Goal: Transaction & Acquisition: Purchase product/service

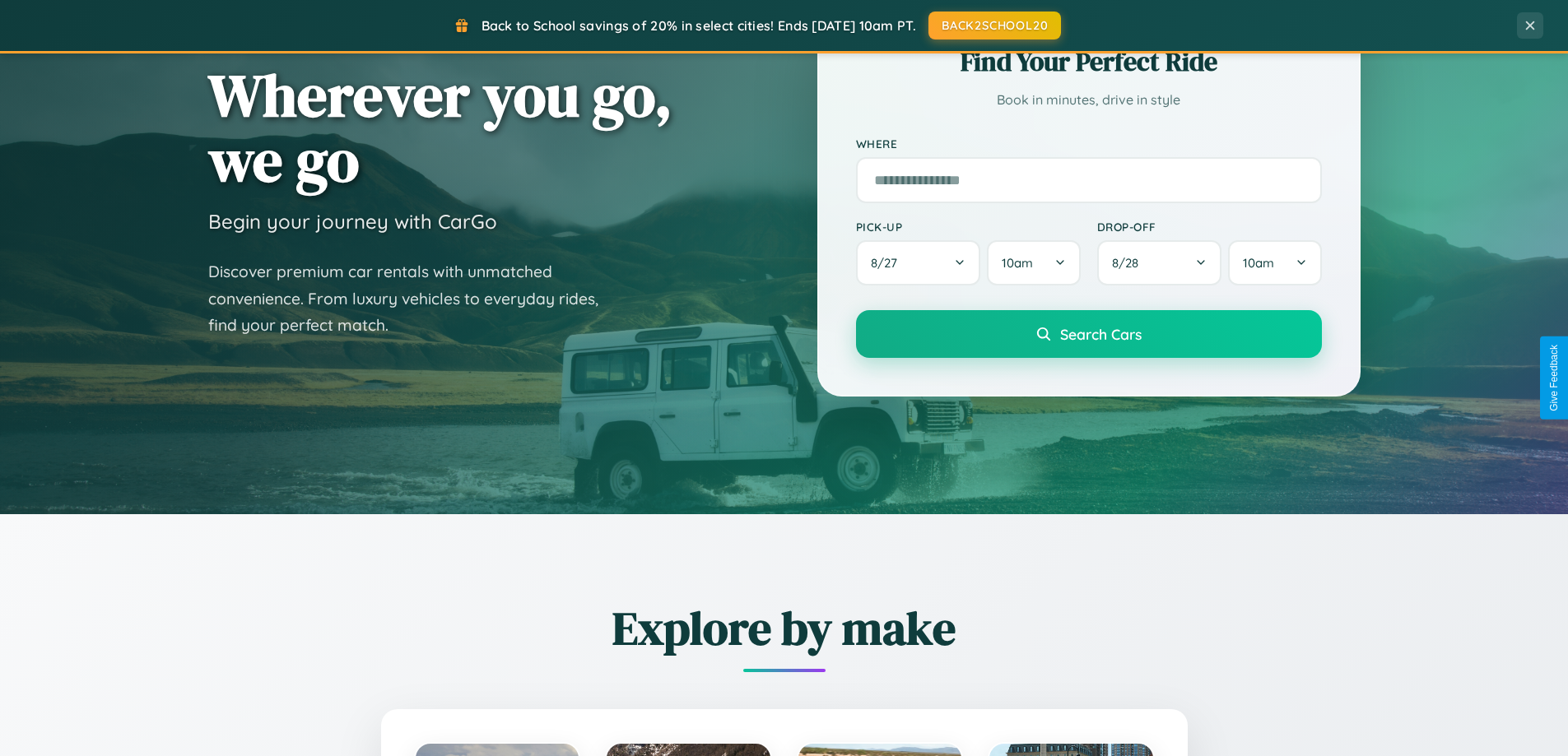
scroll to position [1132, 0]
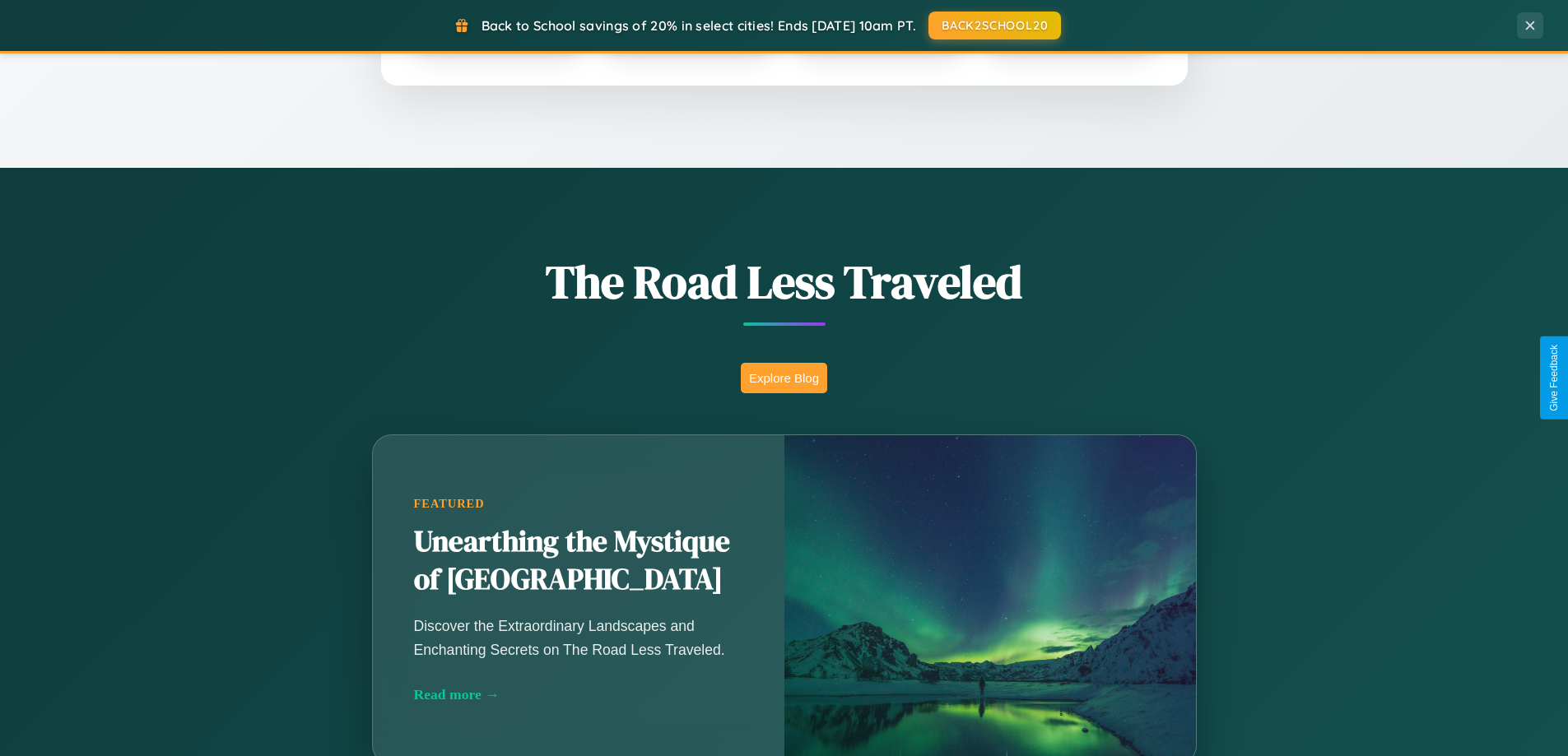
click at [783, 378] on button "Explore Blog" at bounding box center [783, 378] width 86 height 30
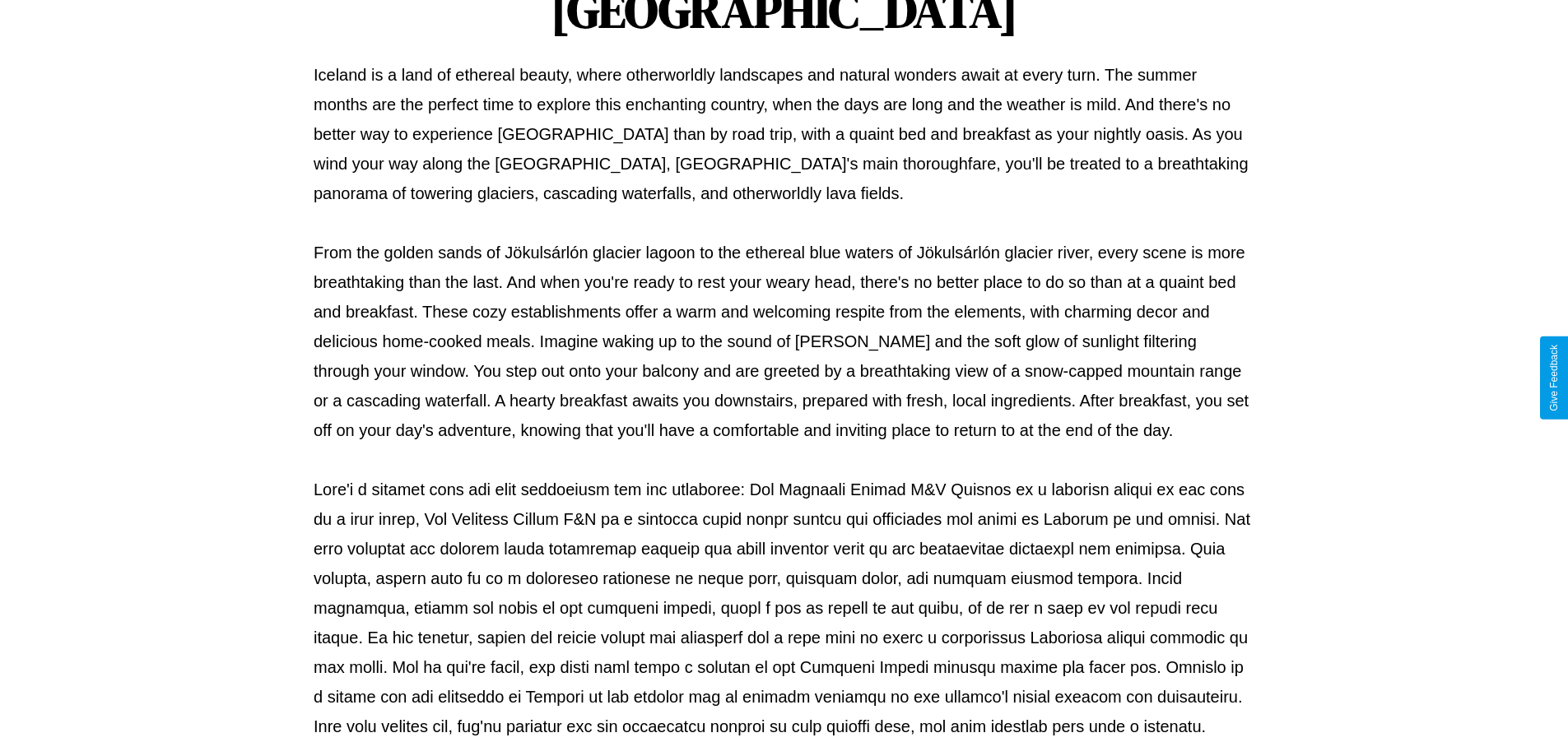
scroll to position [532, 0]
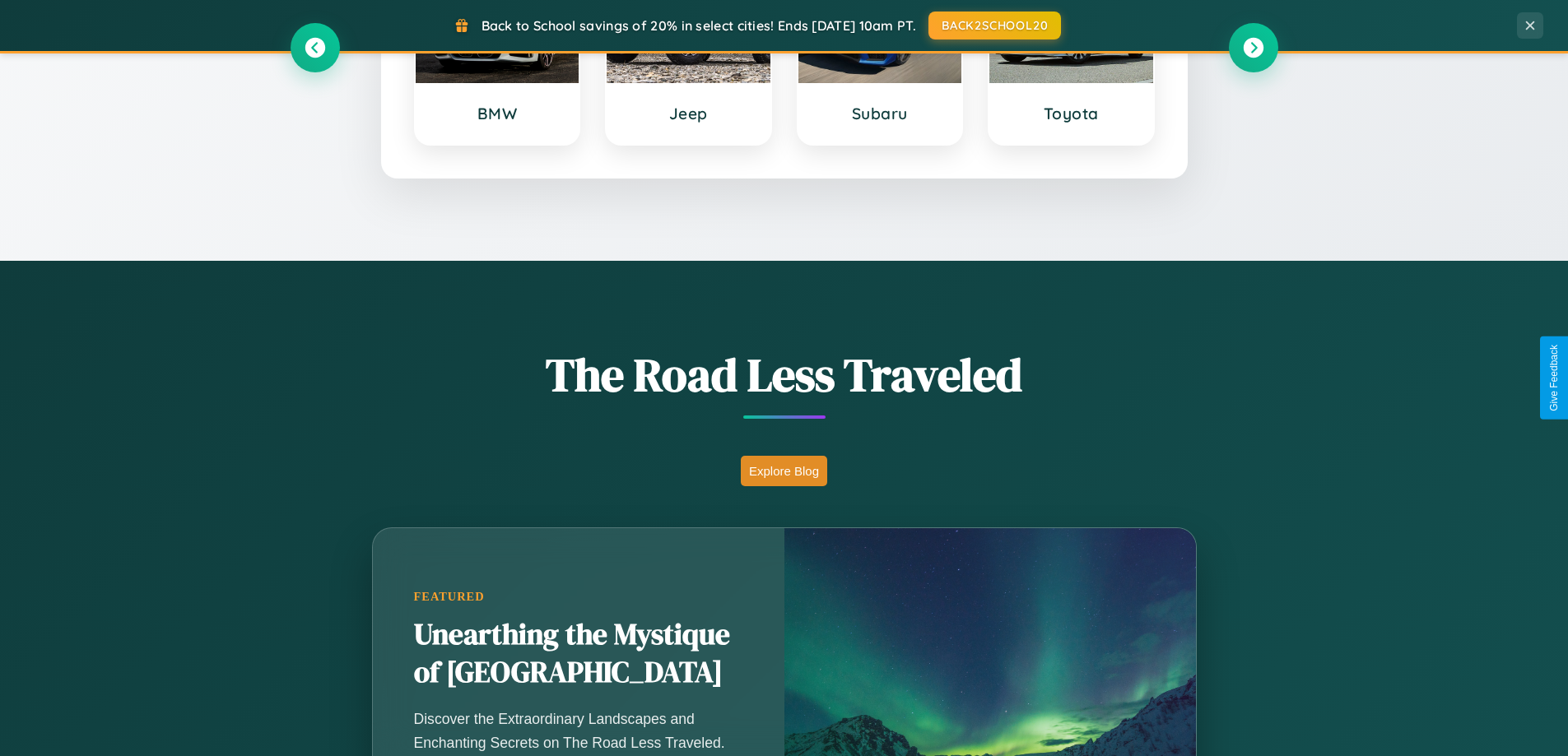
scroll to position [709, 0]
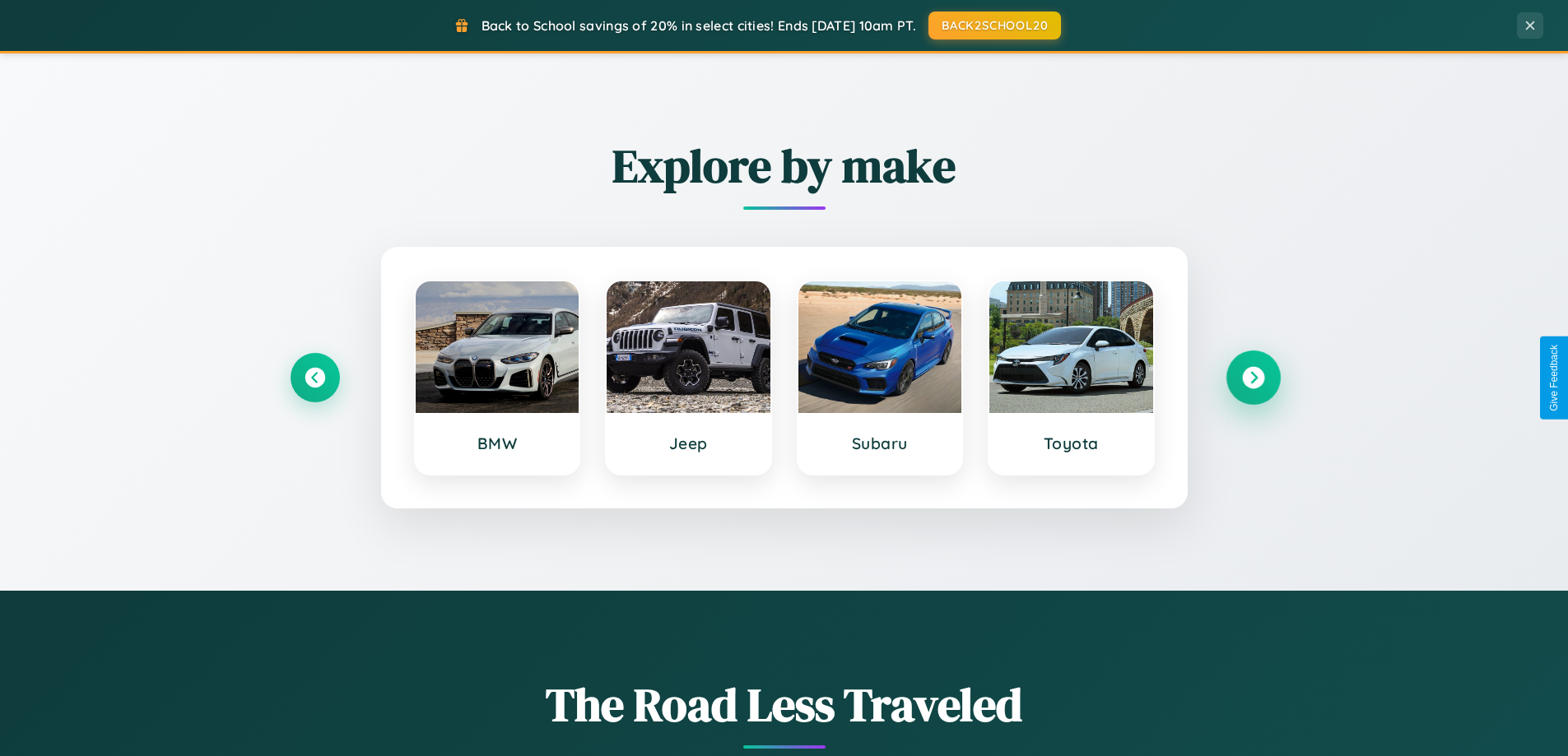
click at [1252, 378] on icon at bounding box center [1252, 378] width 22 height 22
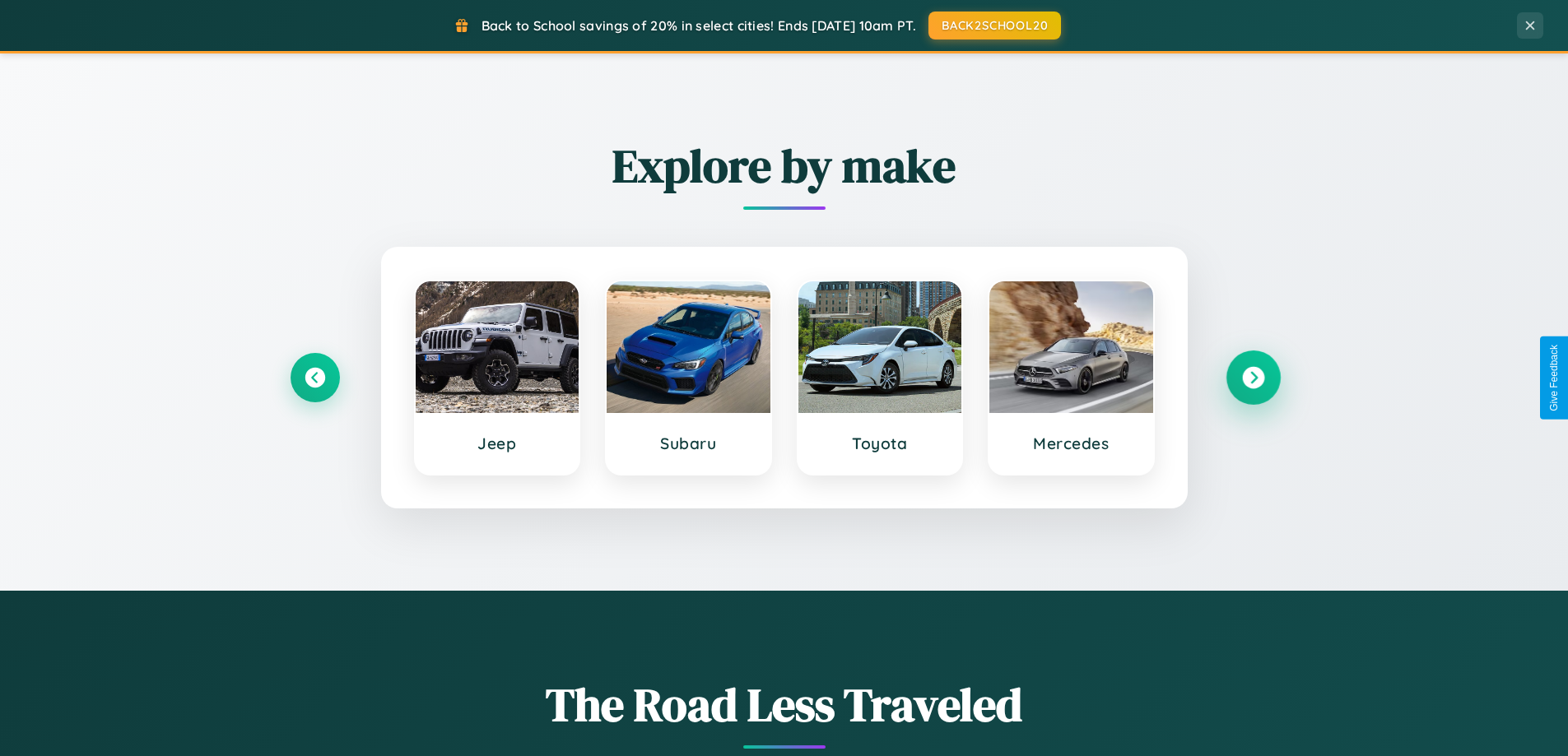
click at [1252, 378] on icon at bounding box center [1252, 378] width 22 height 22
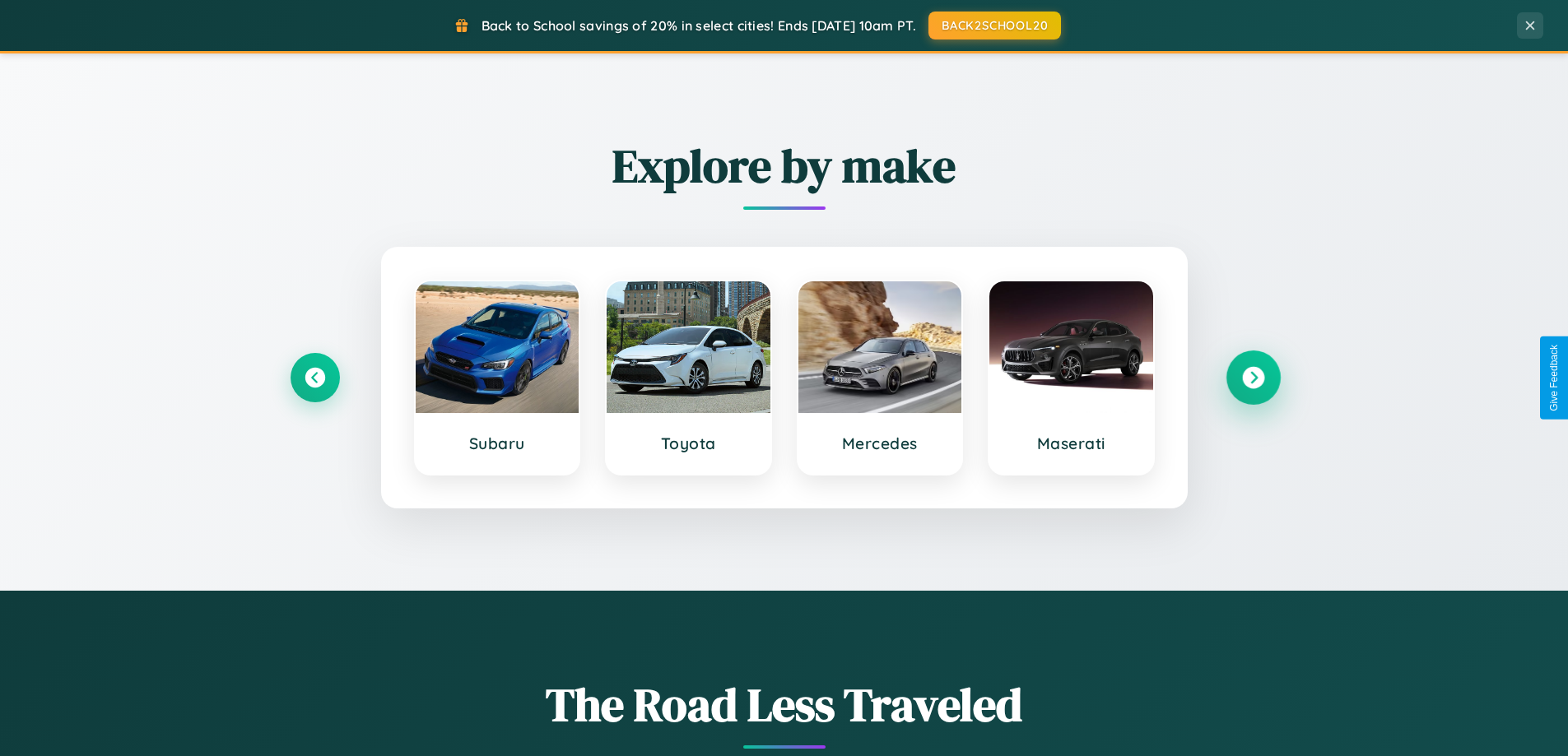
click at [1252, 378] on icon at bounding box center [1252, 378] width 22 height 22
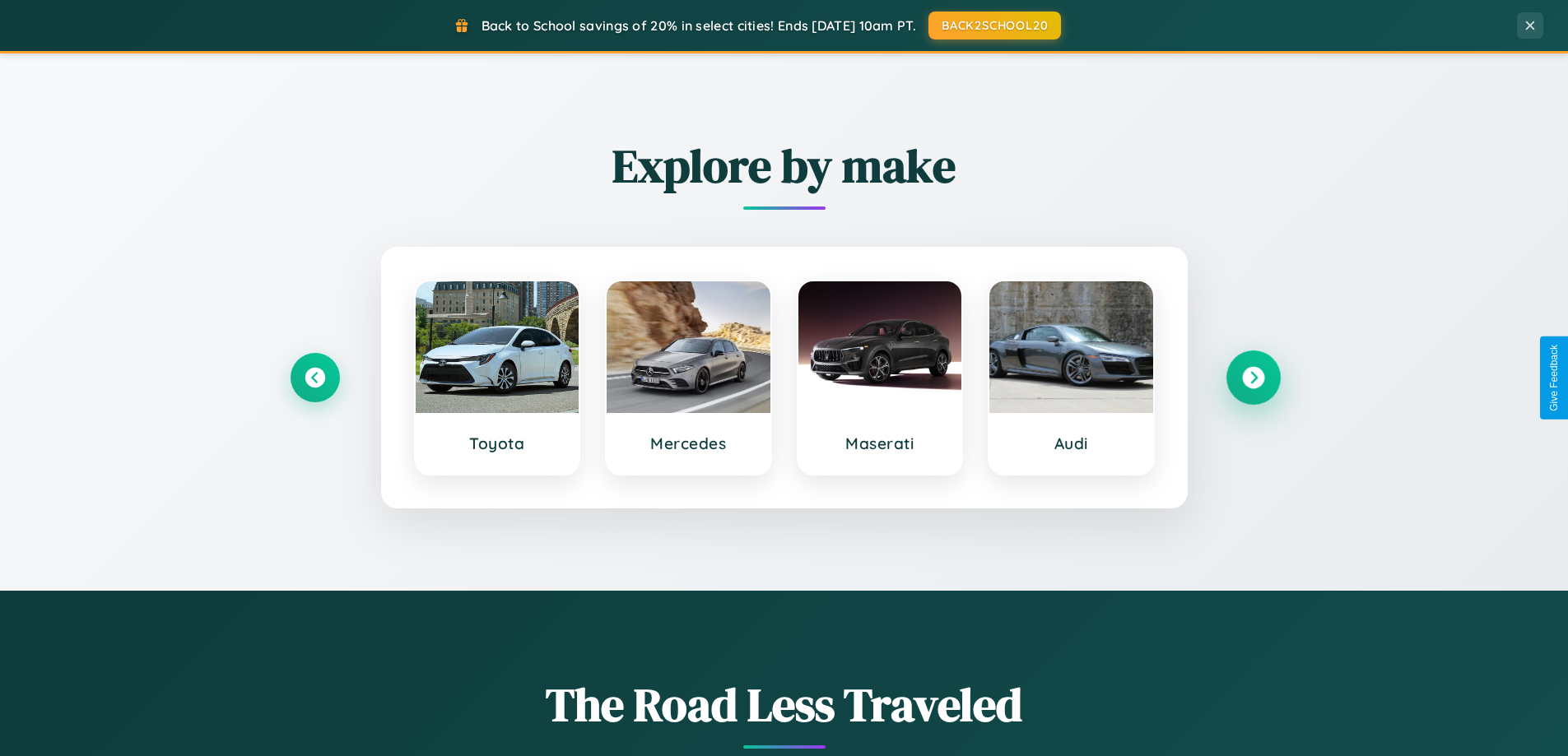
click at [1252, 378] on icon at bounding box center [1252, 378] width 22 height 22
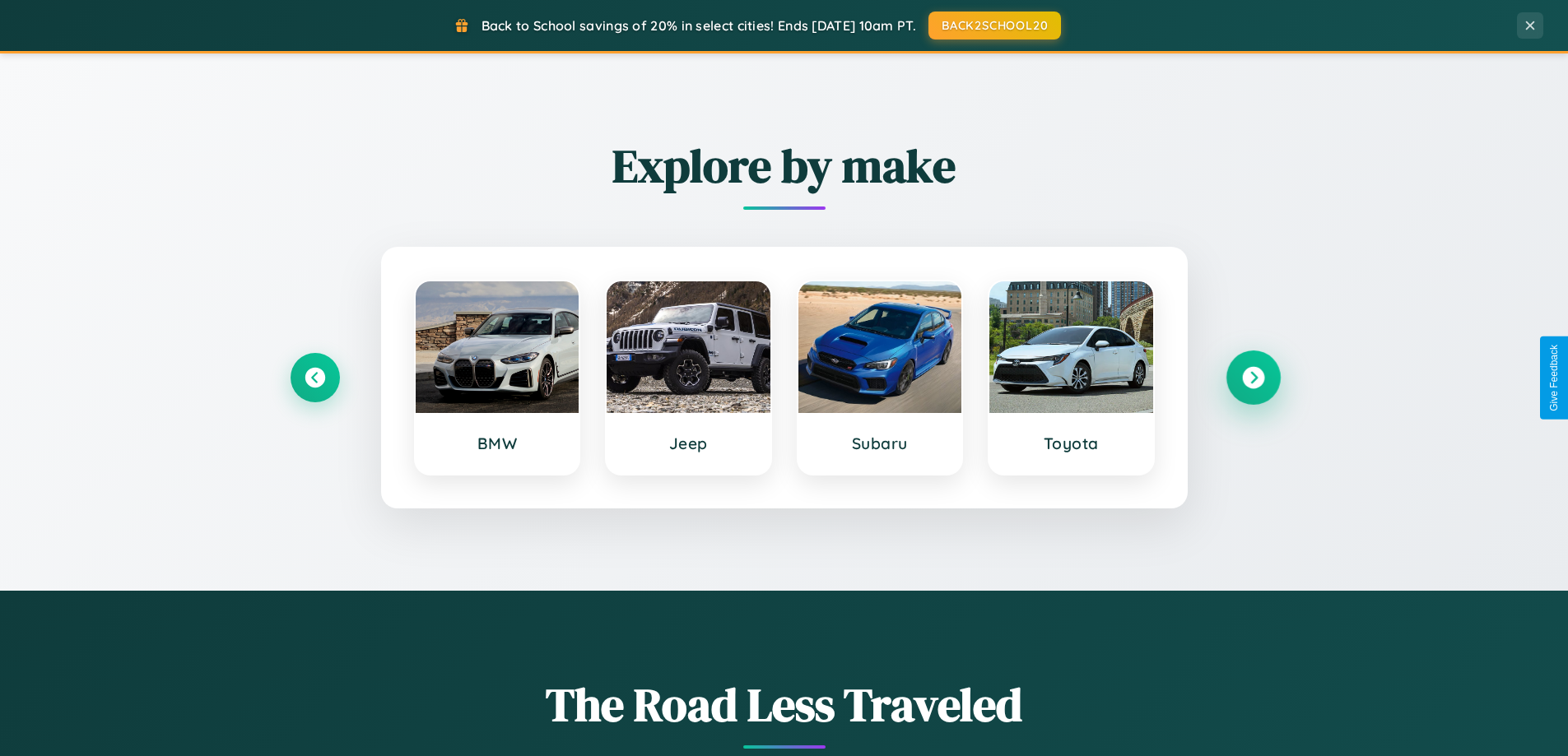
click at [1252, 378] on icon at bounding box center [1252, 378] width 22 height 22
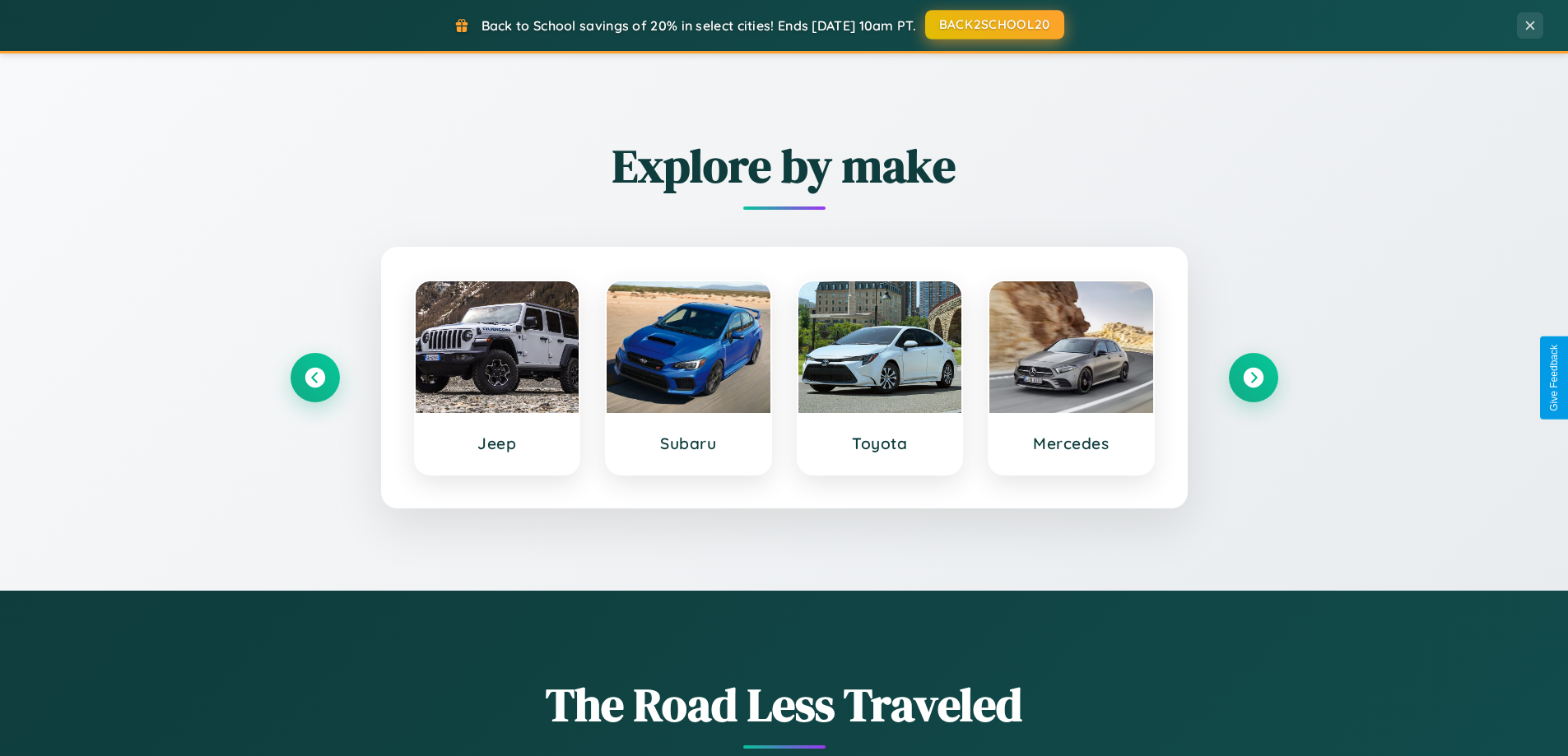
click at [993, 25] on button "BACK2SCHOOL20" at bounding box center [995, 24] width 139 height 29
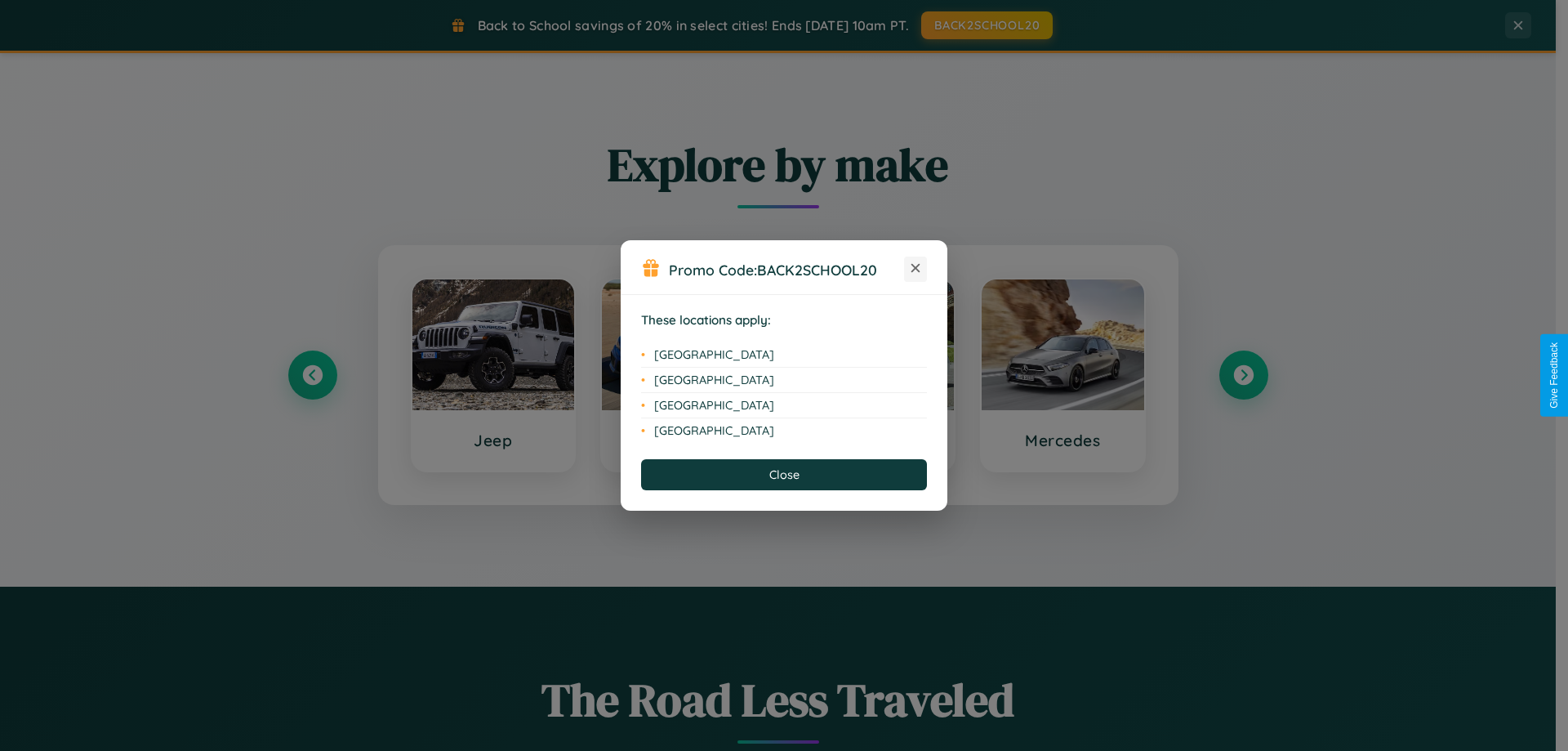
click at [916, 269] on icon at bounding box center [916, 268] width 9 height 9
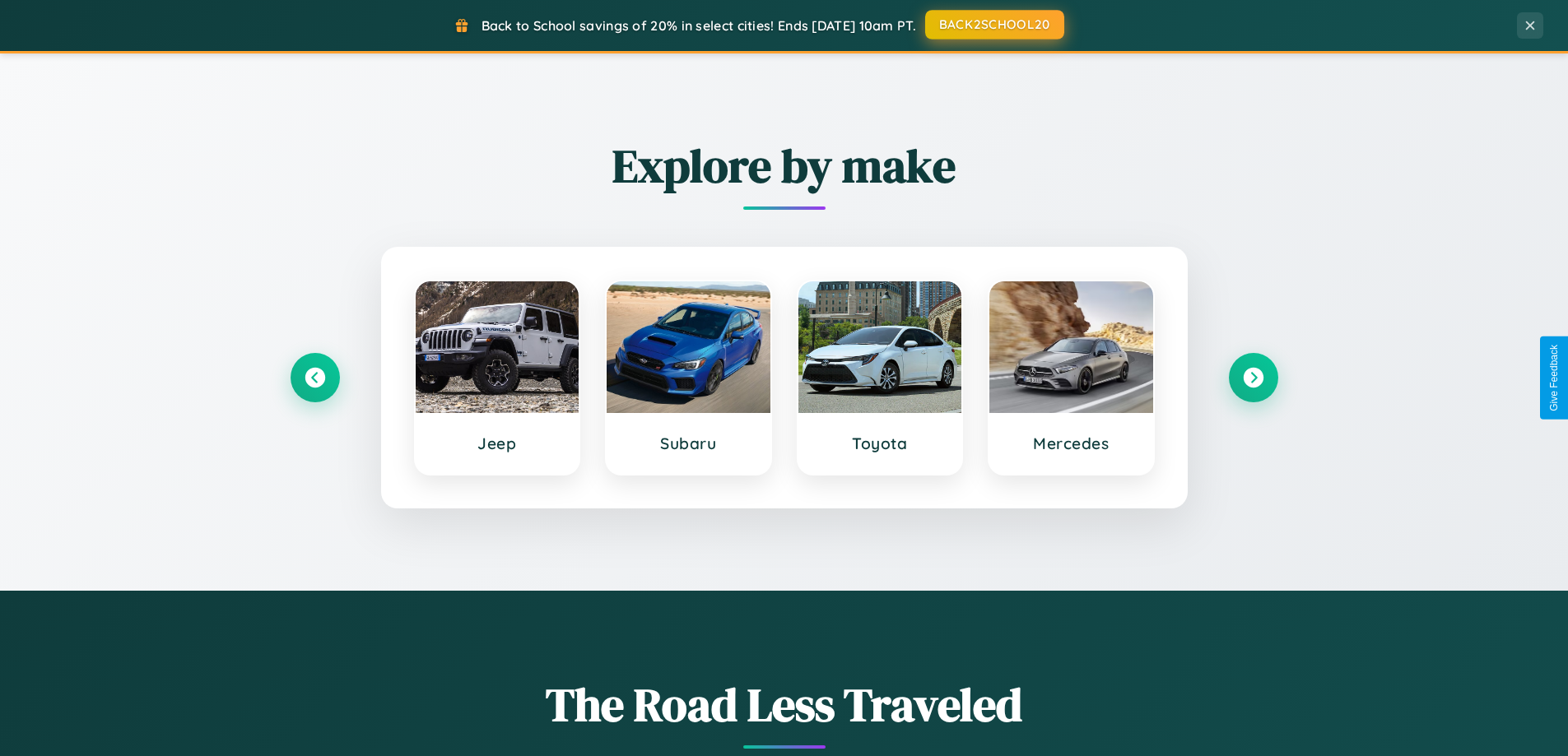
click at [993, 25] on button "BACK2SCHOOL20" at bounding box center [995, 24] width 139 height 29
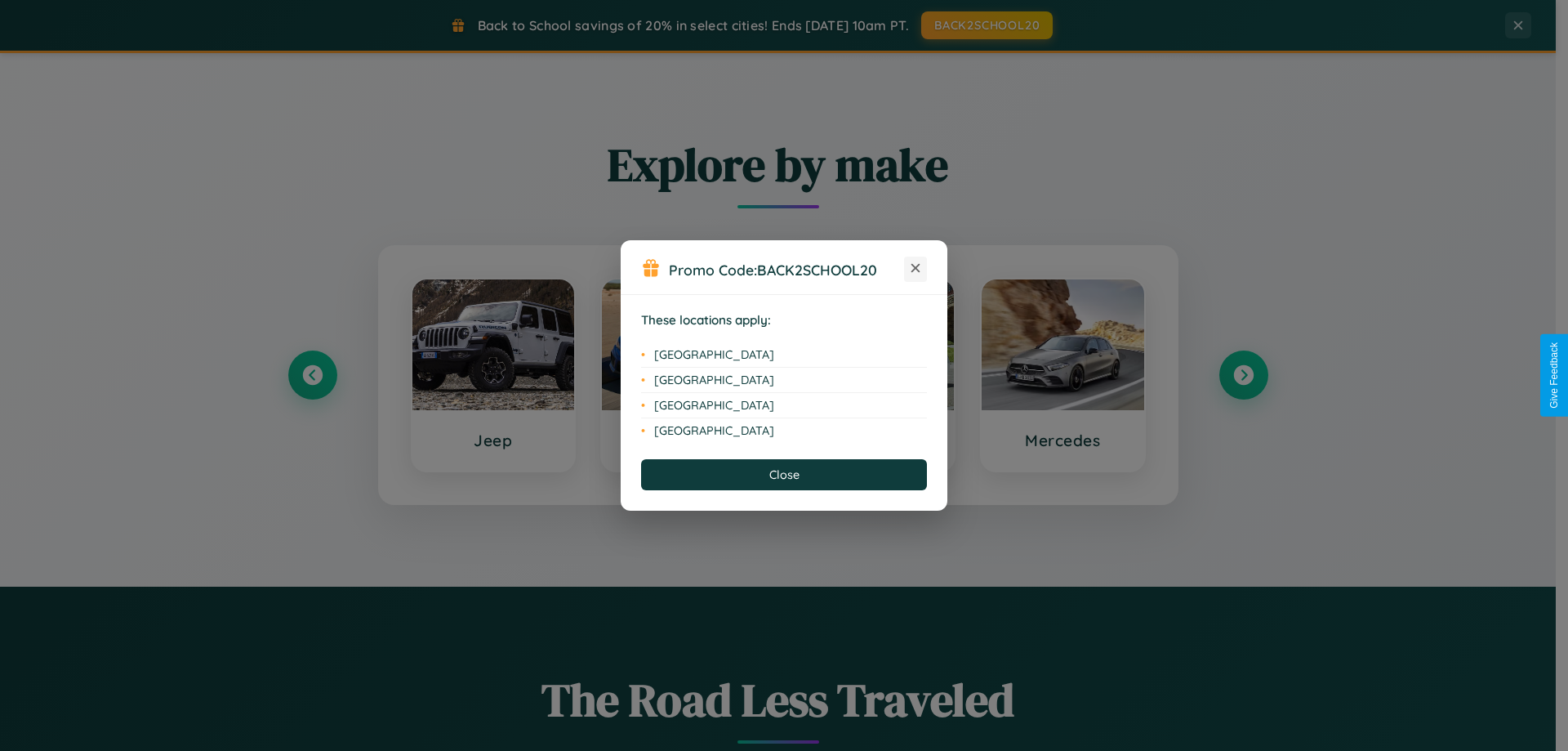
click at [916, 269] on icon at bounding box center [916, 268] width 9 height 9
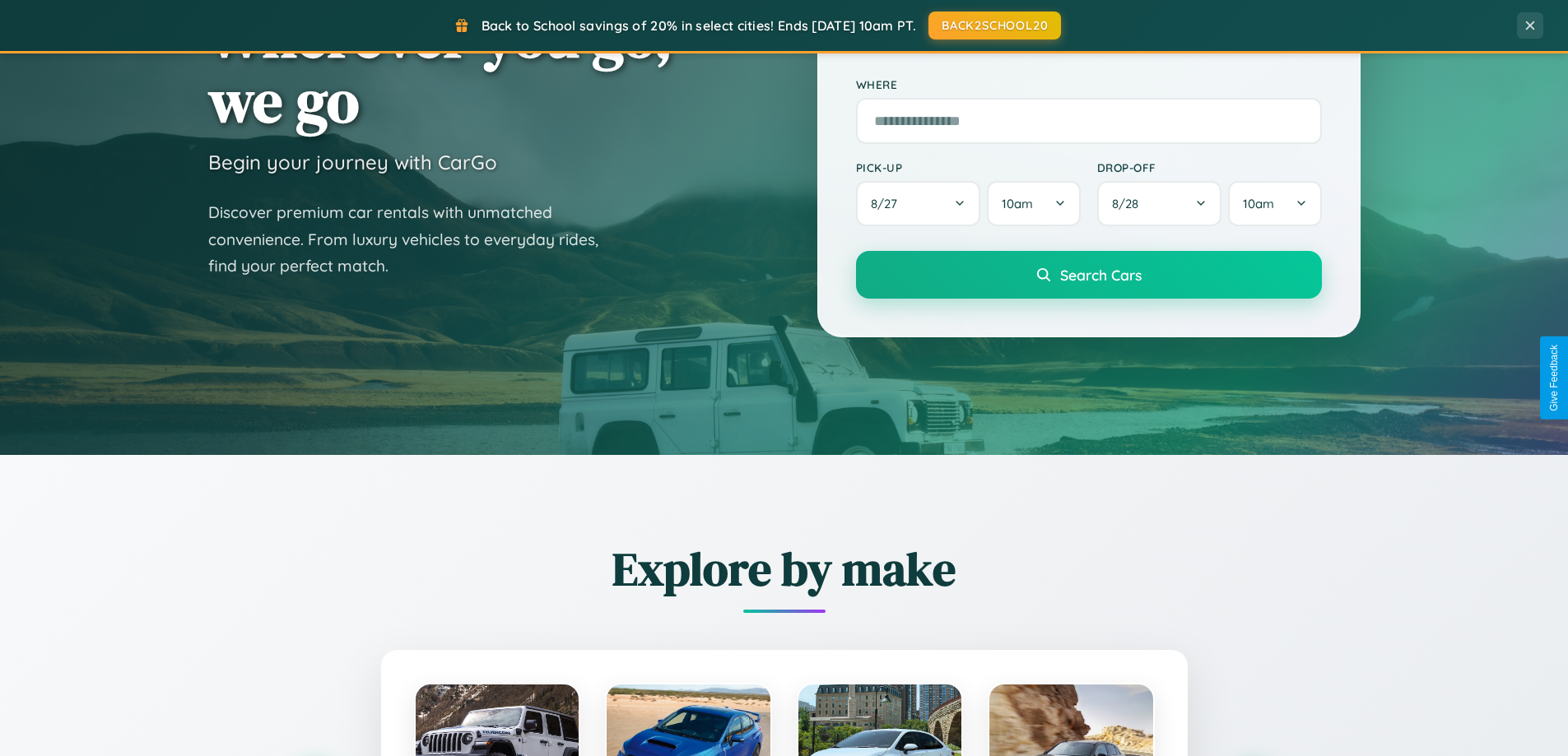
scroll to position [49, 0]
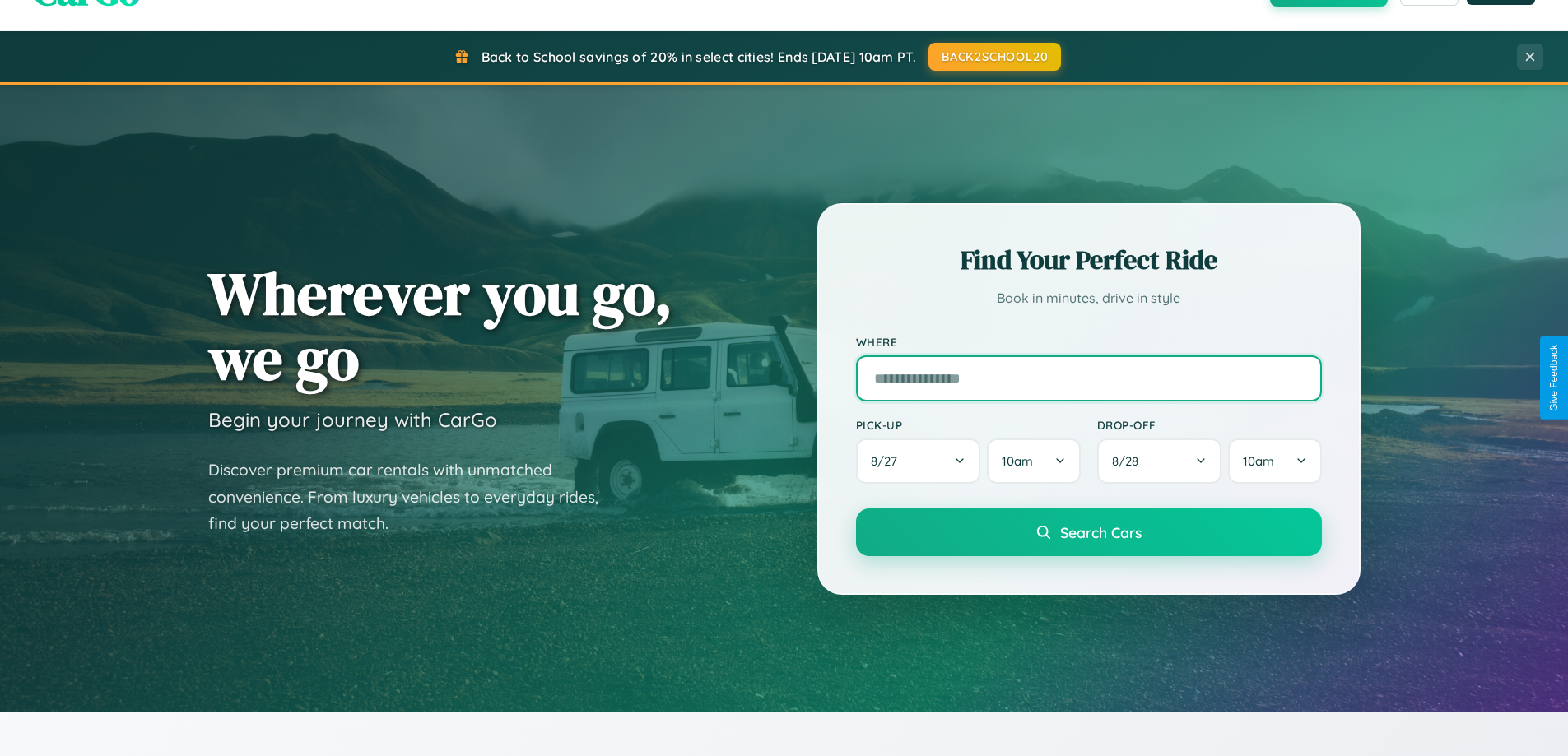
click at [1088, 378] on input "text" at bounding box center [1089, 378] width 466 height 46
type input "**********"
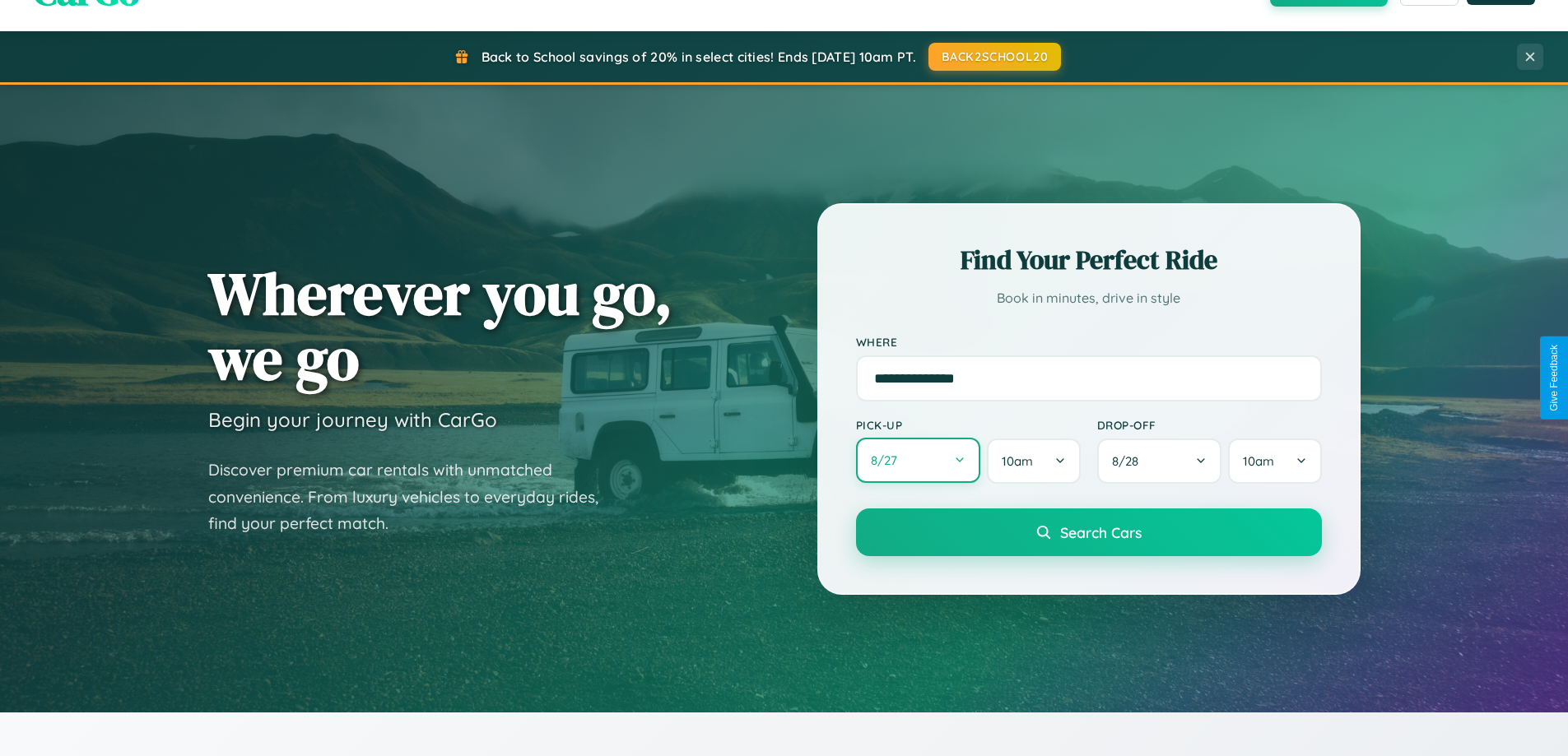
click at [917, 461] on button "8 / 27" at bounding box center [918, 459] width 125 height 45
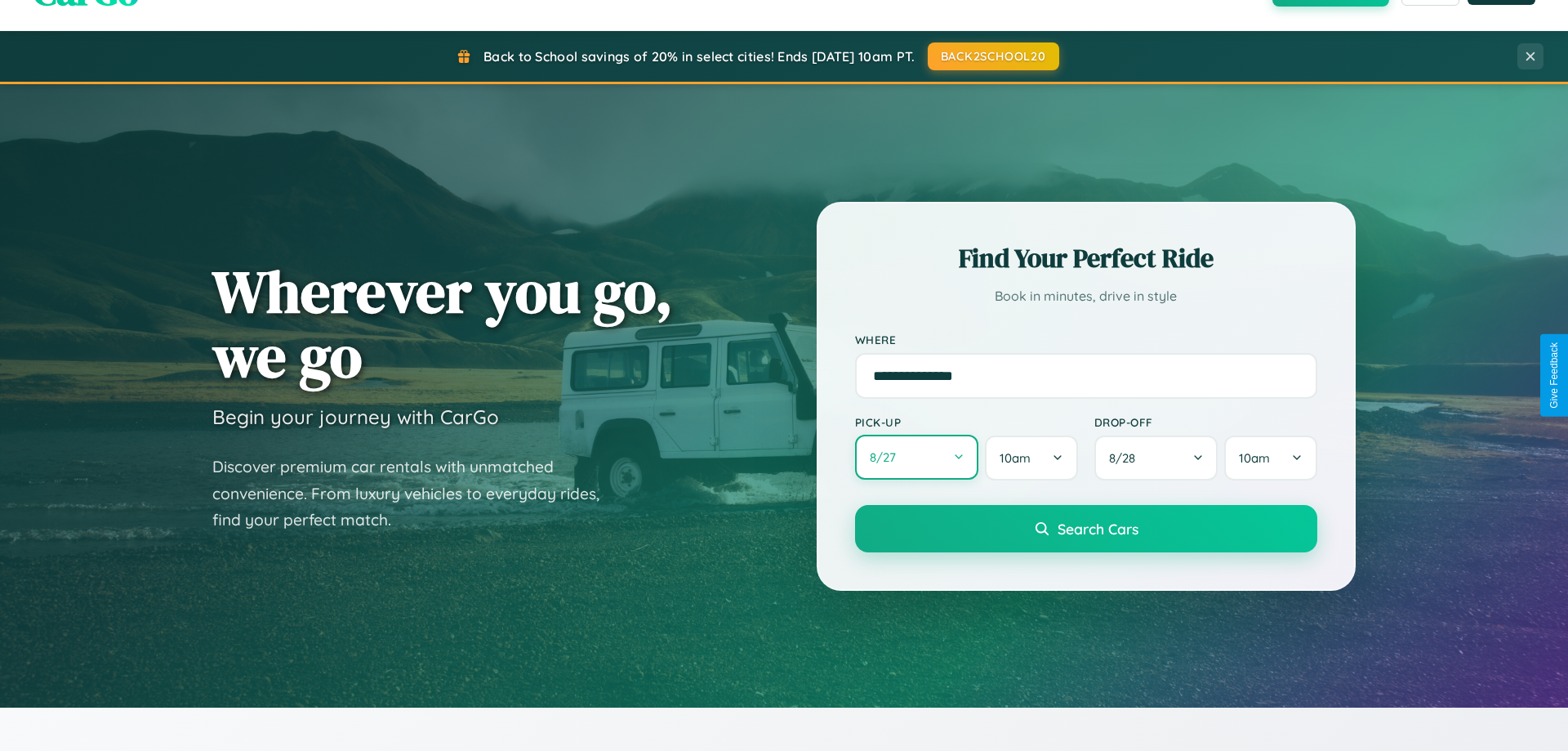
select select "*"
select select "****"
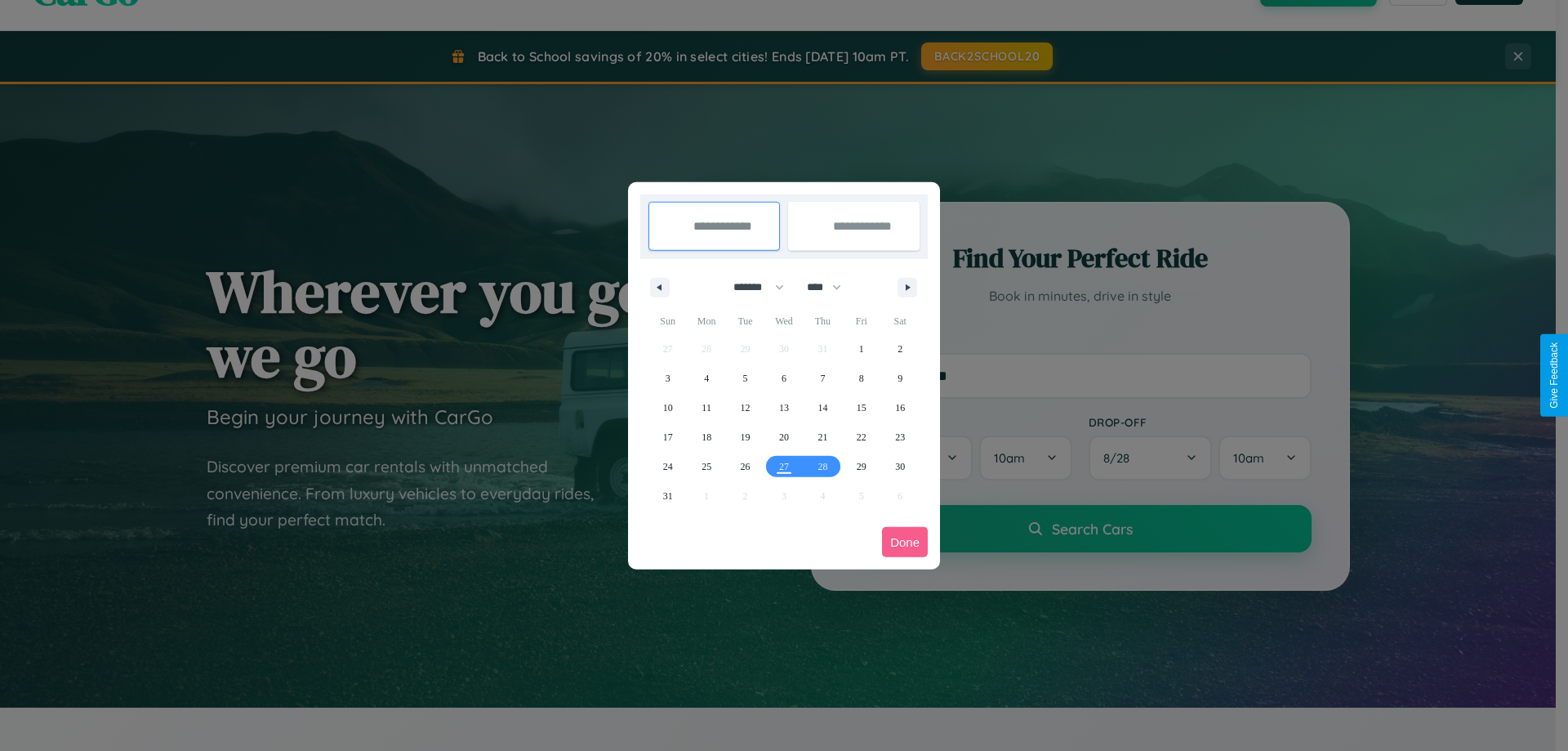
click at [752, 287] on select "******* ******** ***** ***** *** **** **** ****** ********* ******* ******** **…" at bounding box center [755, 287] width 70 height 27
select select "**"
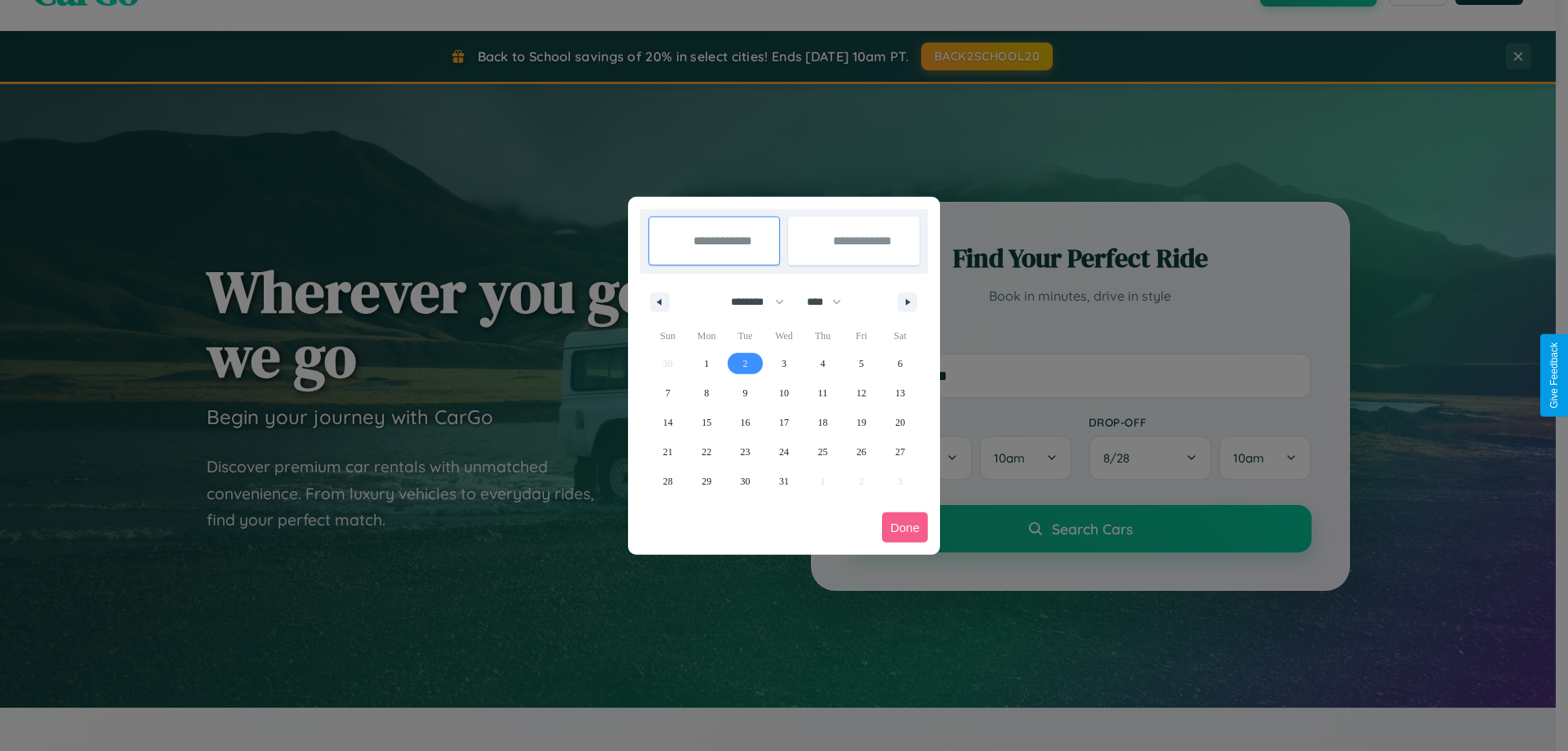
click at [745, 363] on span "2" at bounding box center [746, 363] width 5 height 29
type input "**********"
click at [861, 363] on span "5" at bounding box center [862, 363] width 5 height 29
type input "**********"
click at [905, 527] on button "Done" at bounding box center [905, 527] width 46 height 30
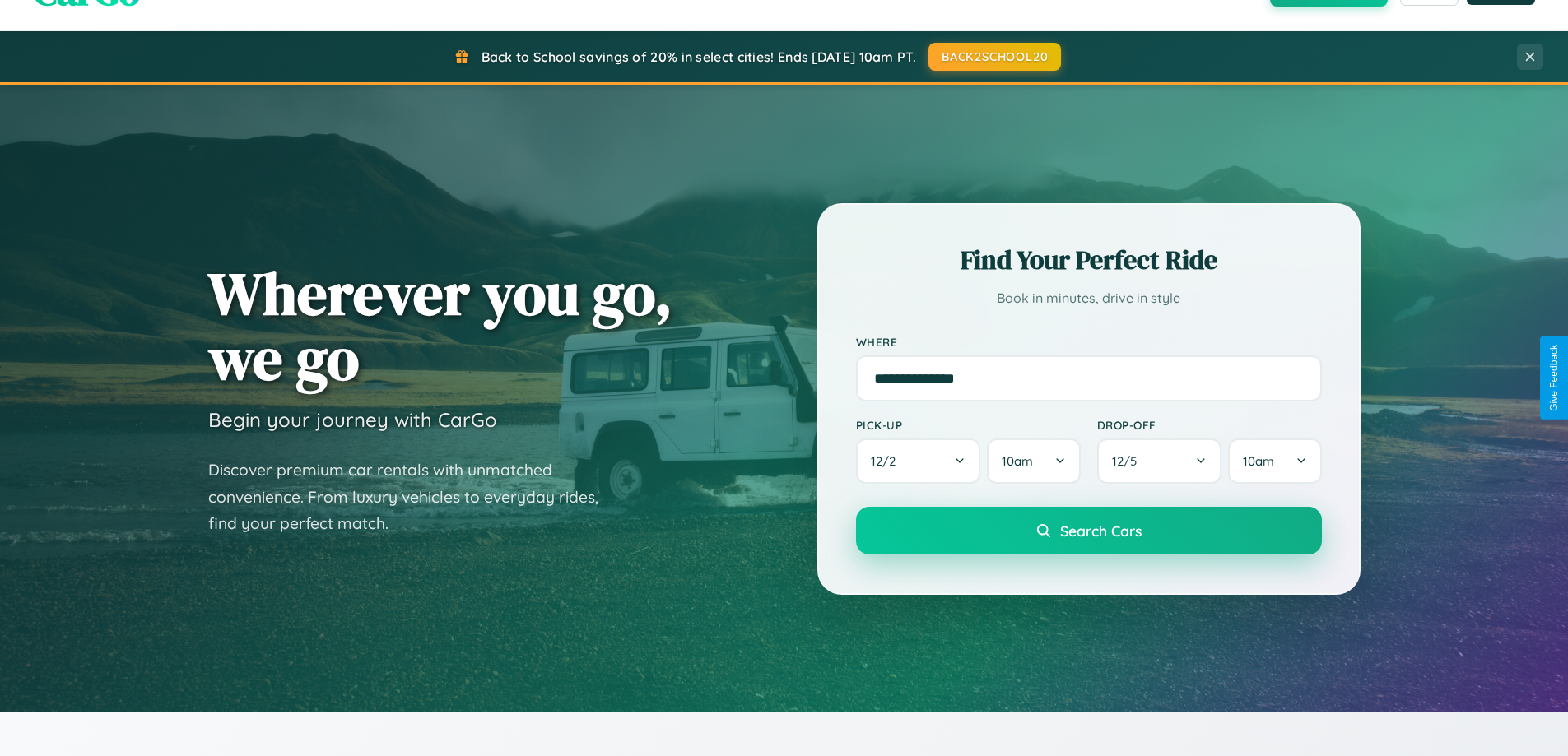
click at [1088, 530] on span "Search Cars" at bounding box center [1100, 530] width 82 height 18
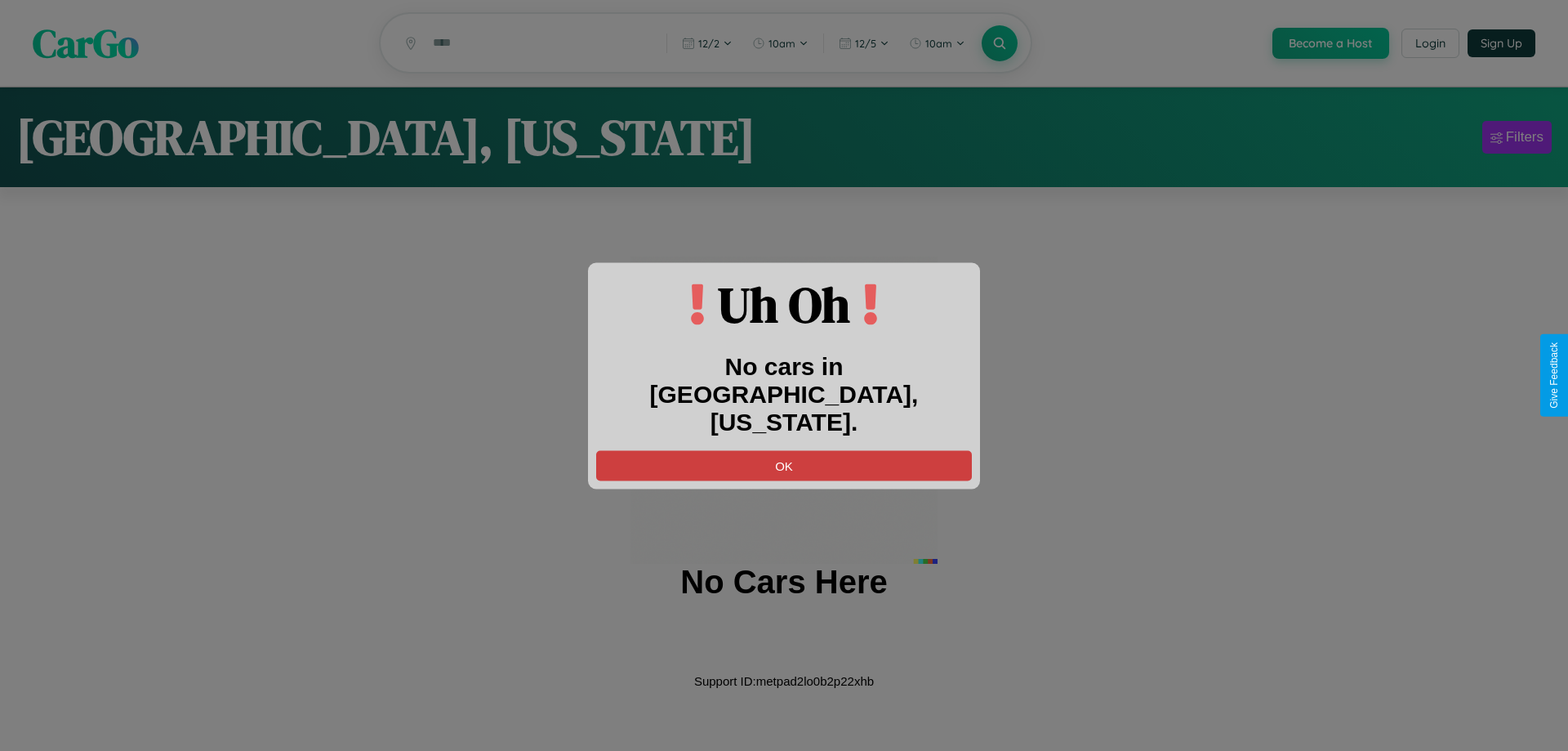
click at [784, 450] on button "OK" at bounding box center [784, 465] width 376 height 30
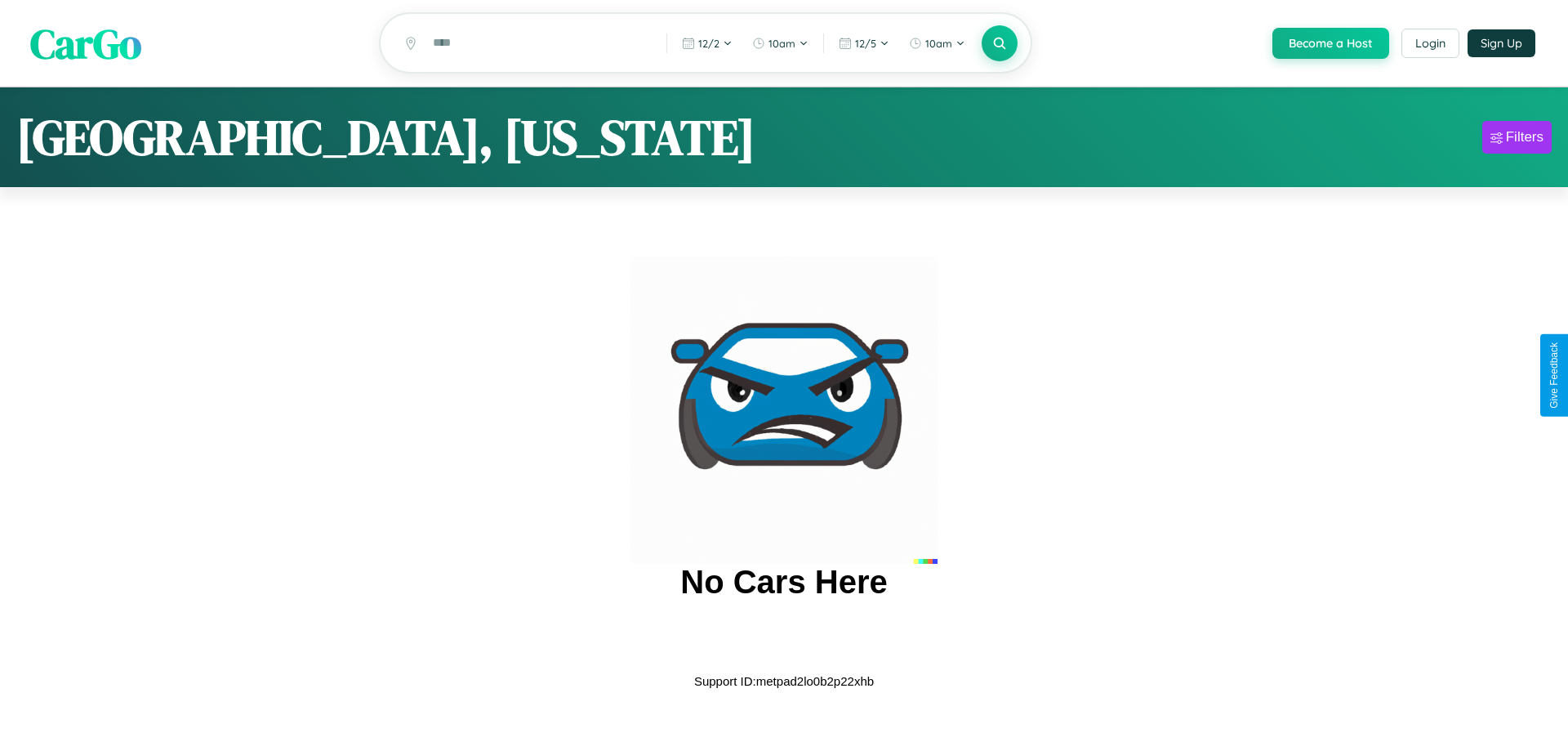
click at [86, 43] on span "CarGo" at bounding box center [86, 43] width 111 height 56
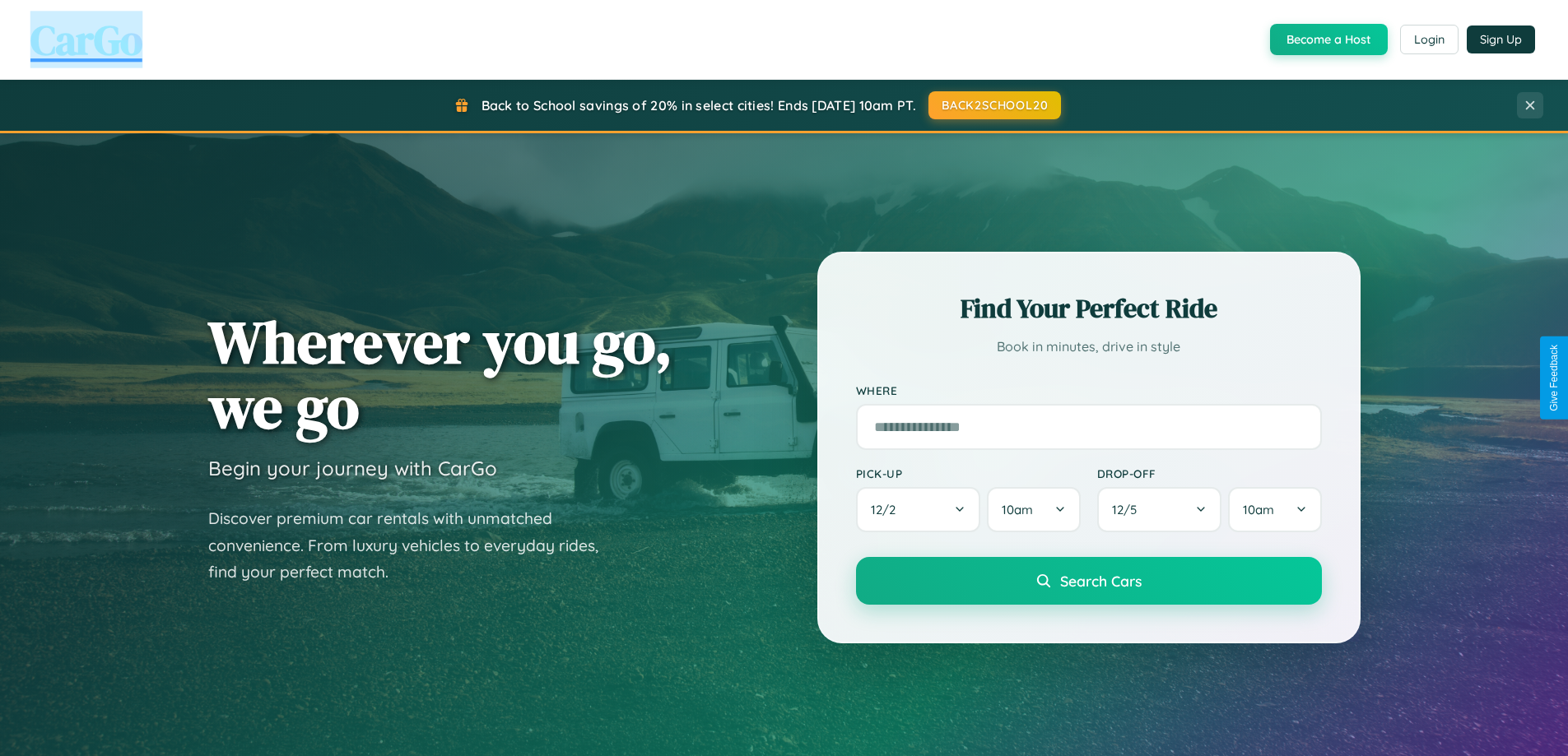
scroll to position [3164, 0]
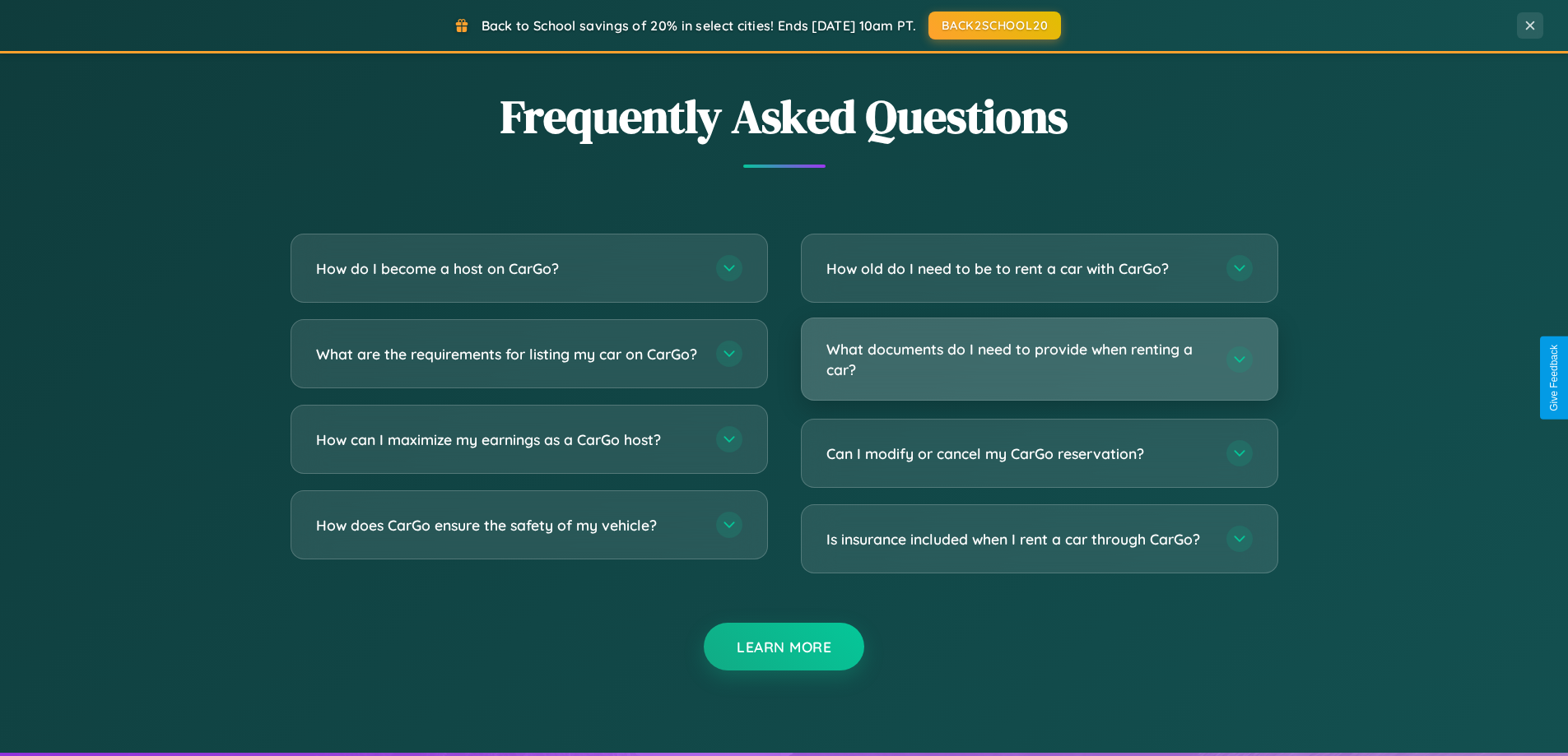
click at [1038, 360] on h3 "What documents do I need to provide when renting a car?" at bounding box center [1017, 358] width 383 height 40
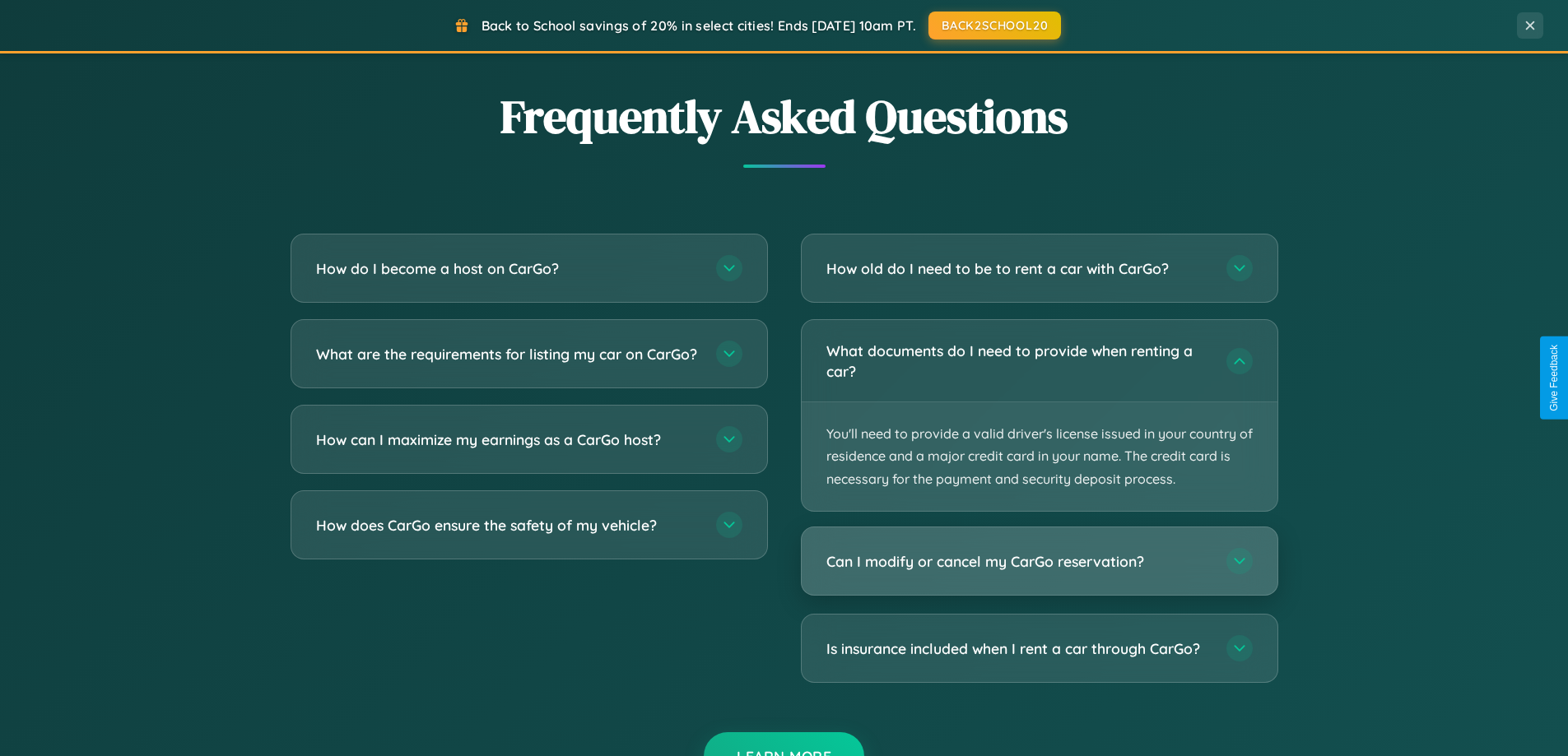
click at [1038, 561] on h3 "Can I modify or cancel my CarGo reservation?" at bounding box center [1017, 561] width 383 height 20
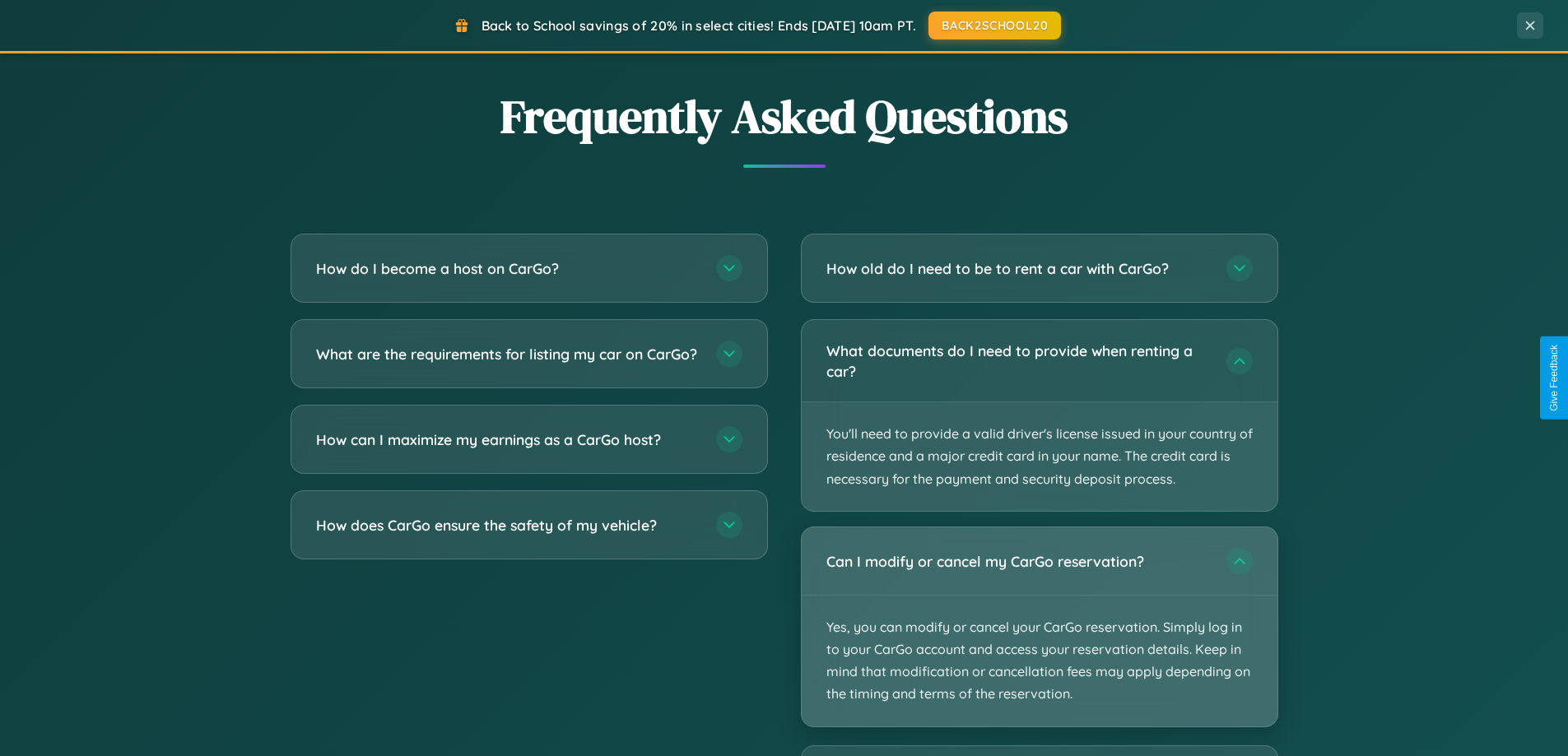
scroll to position [49, 0]
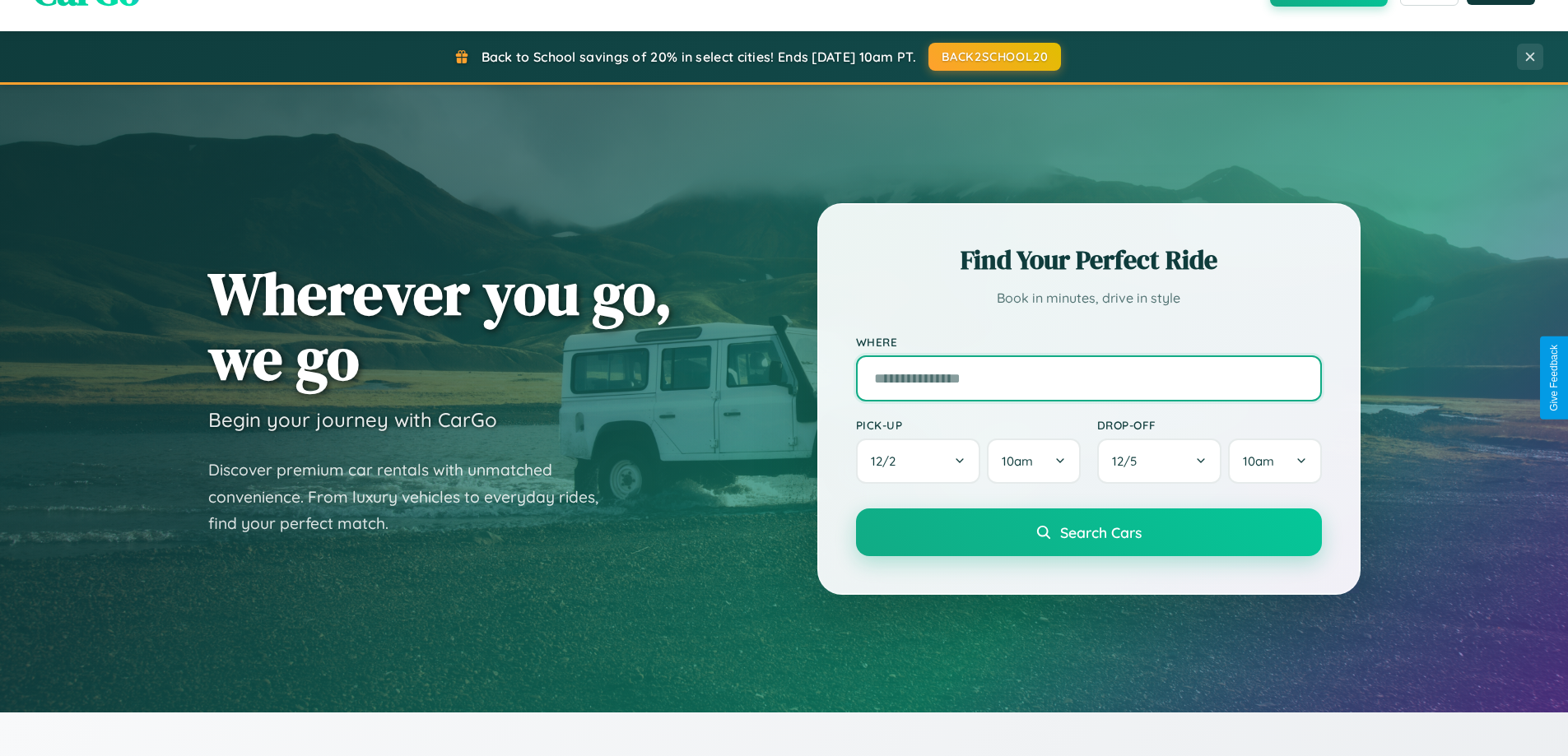
click at [1088, 378] on input "text" at bounding box center [1089, 378] width 466 height 46
type input "*******"
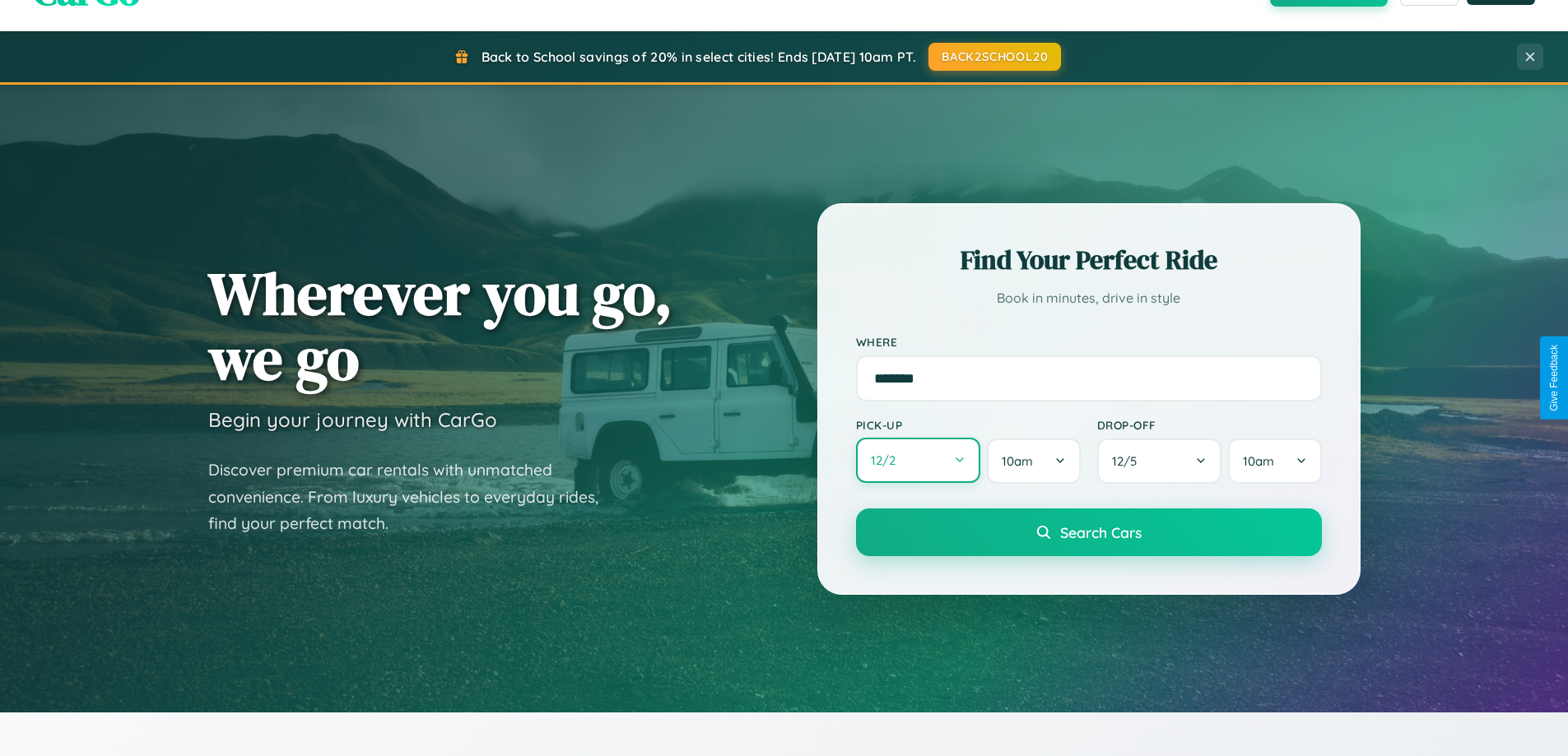
click at [917, 460] on button "12 / 2" at bounding box center [918, 459] width 125 height 45
select select "*"
select select "****"
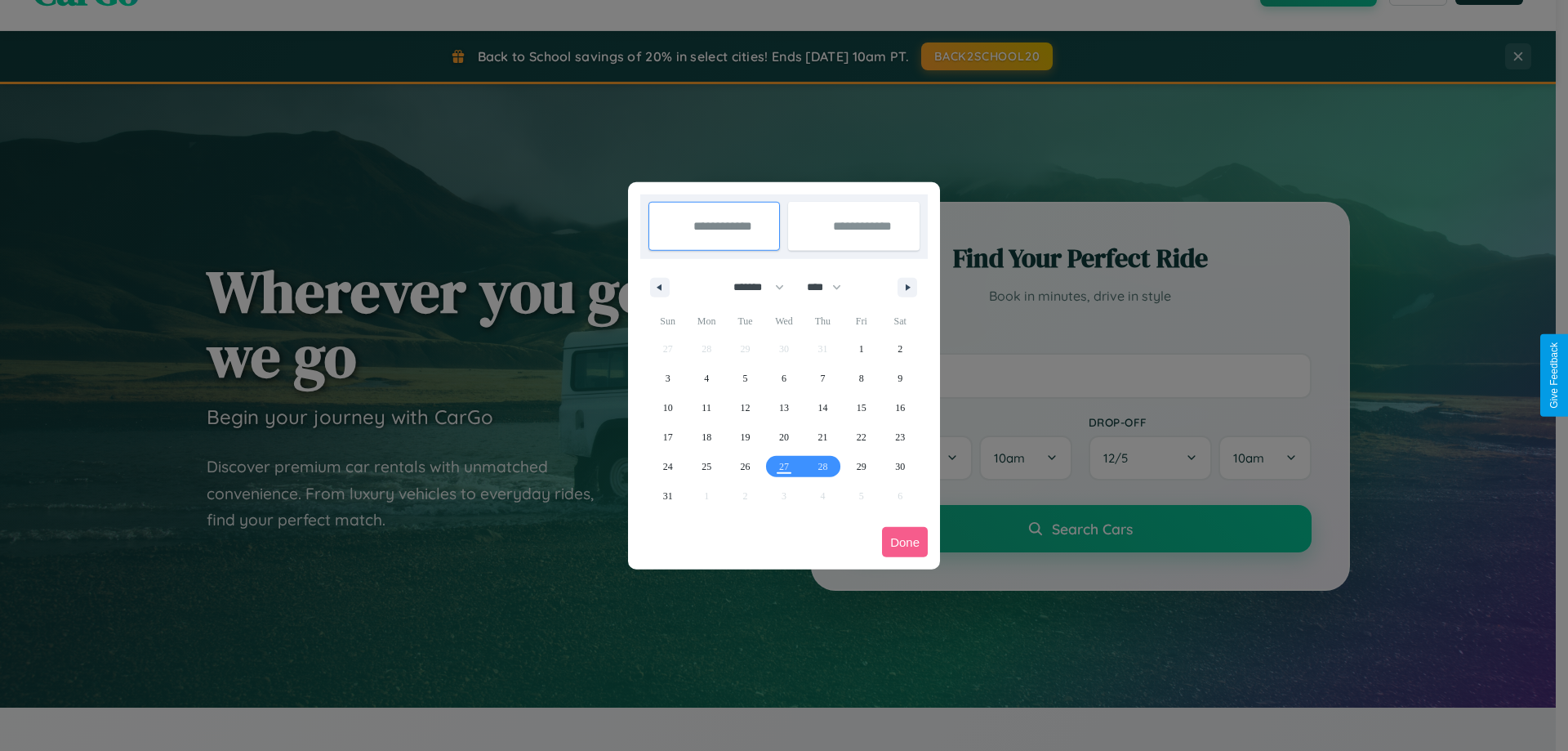
drag, startPoint x: 752, startPoint y: 287, endPoint x: 784, endPoint y: 327, distance: 51.2
click at [752, 287] on select "******* ******** ***** ***** *** **** **** ****** ********* ******* ******** **…" at bounding box center [755, 287] width 70 height 27
select select "*"
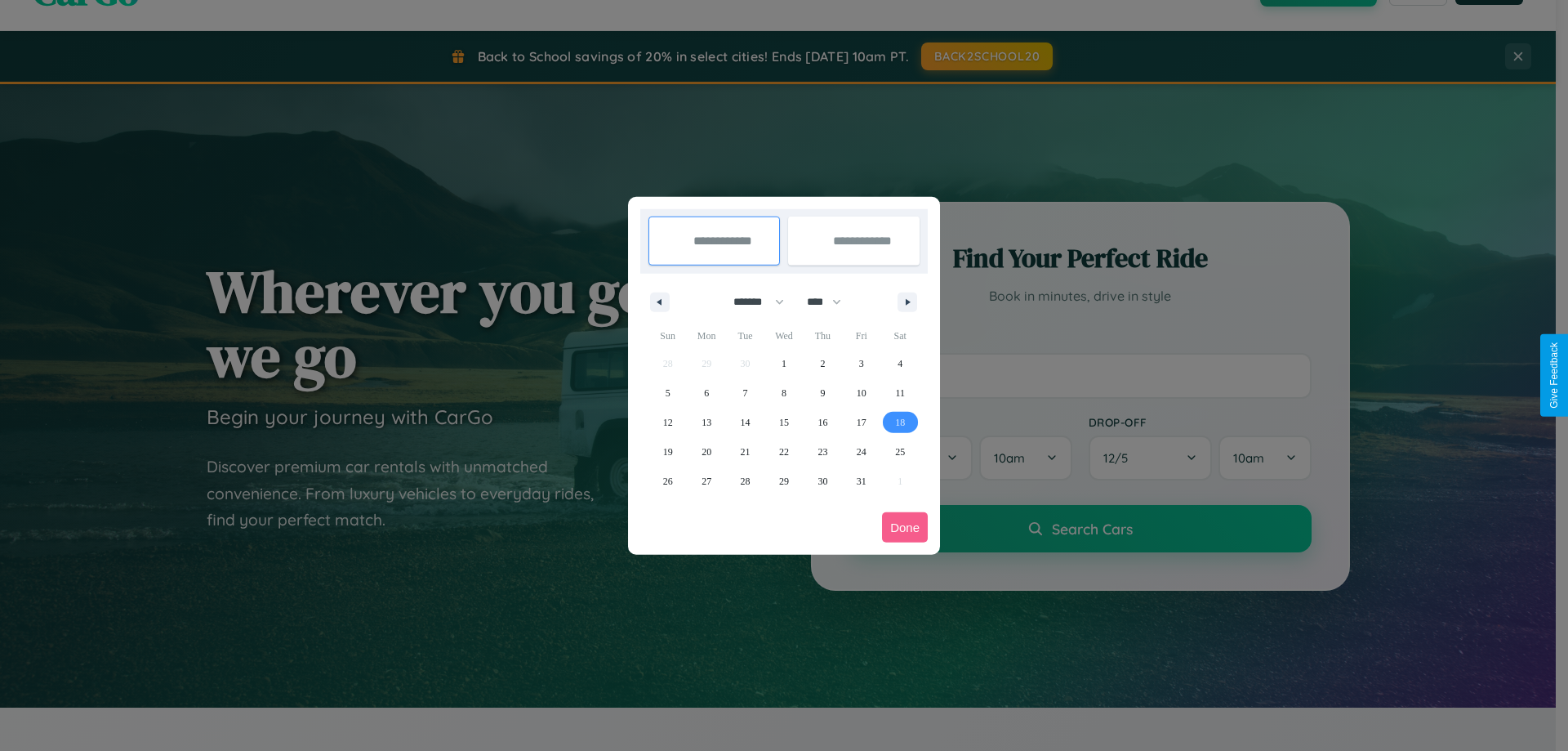
click at [900, 422] on span "18" at bounding box center [900, 422] width 10 height 29
type input "**********"
click at [784, 451] on span "22" at bounding box center [784, 451] width 10 height 29
type input "**********"
click at [905, 527] on button "Done" at bounding box center [905, 527] width 46 height 30
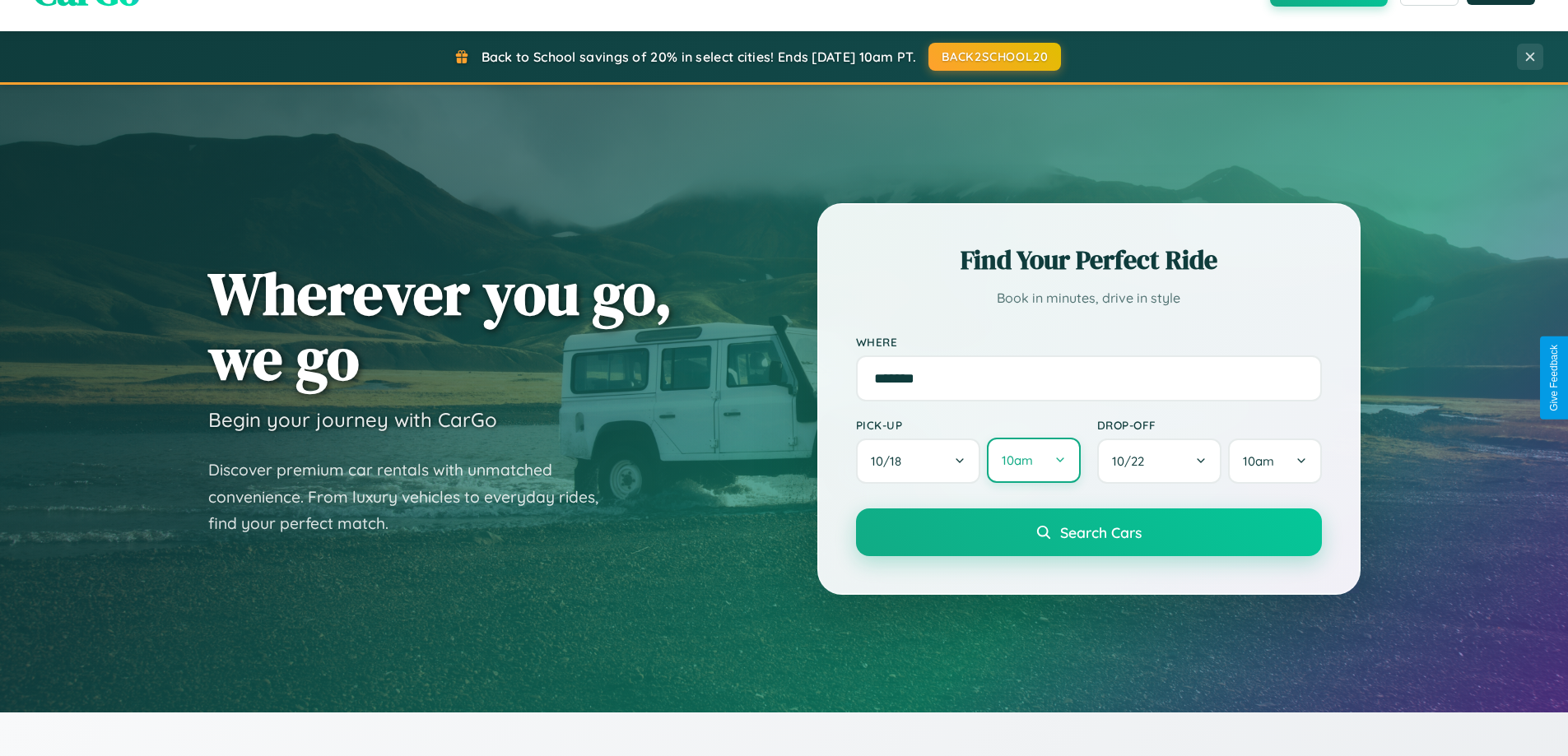
click at [1033, 461] on button "10am" at bounding box center [1033, 459] width 93 height 45
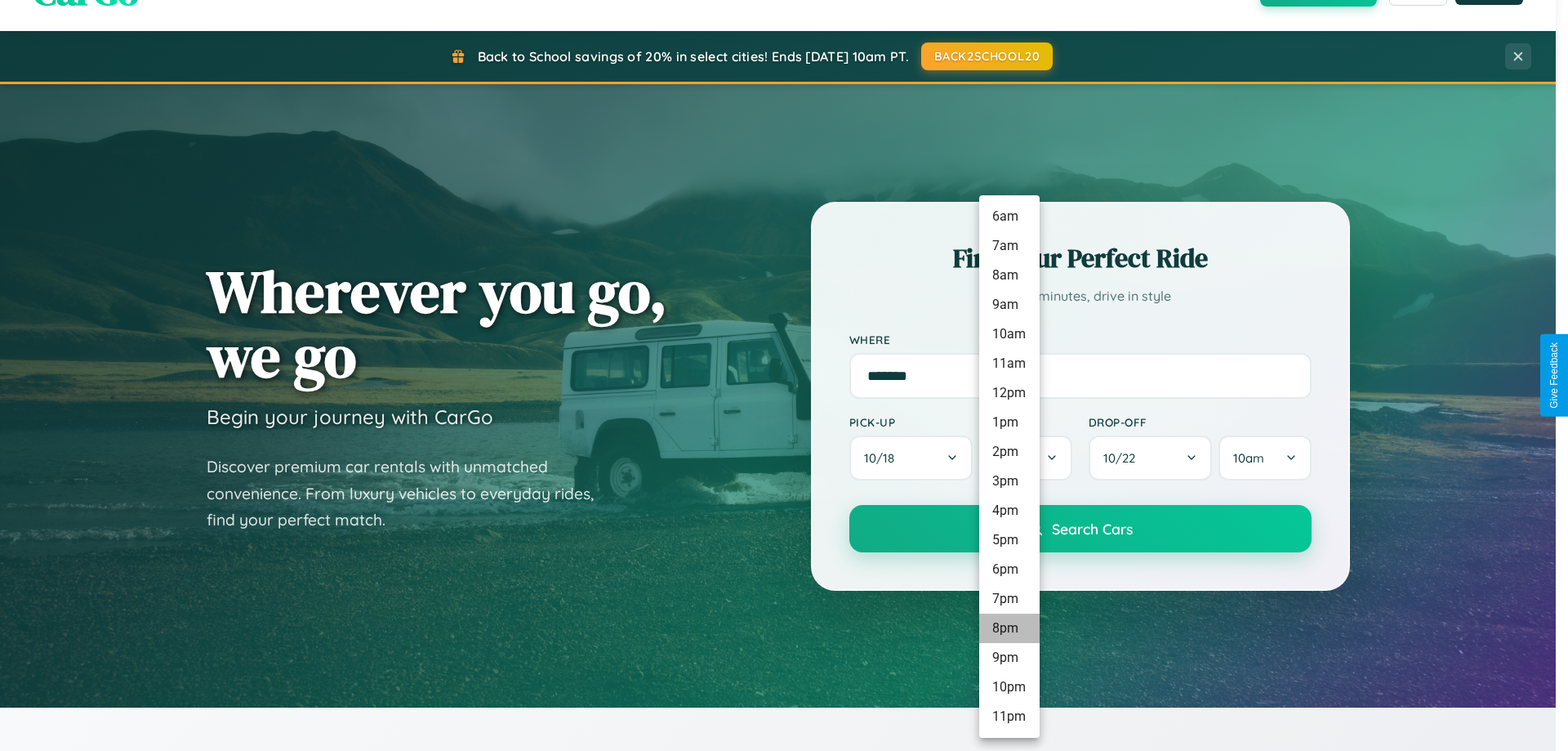
click at [1009, 628] on li "8pm" at bounding box center [1009, 627] width 61 height 29
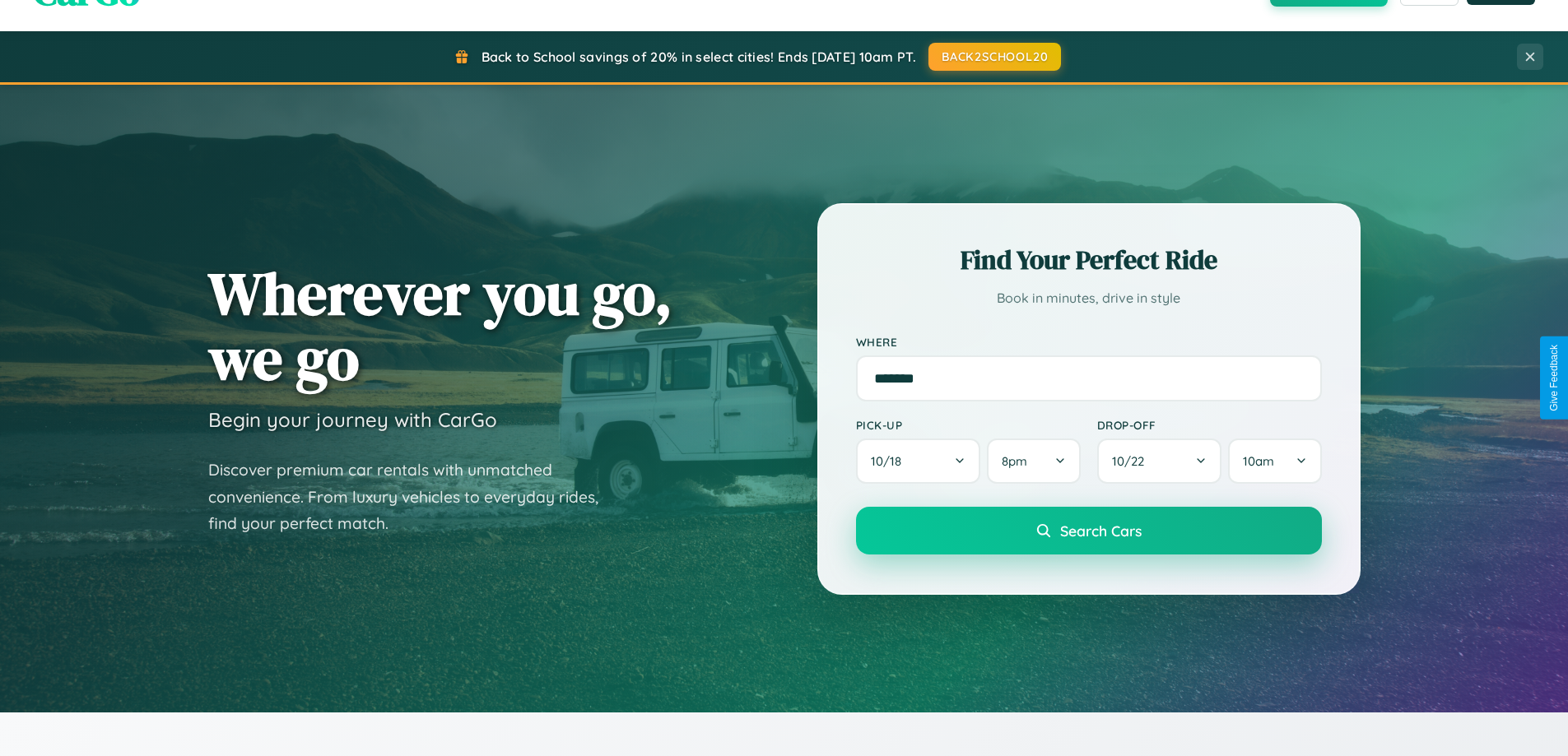
click at [1088, 531] on span "Search Cars" at bounding box center [1100, 530] width 82 height 18
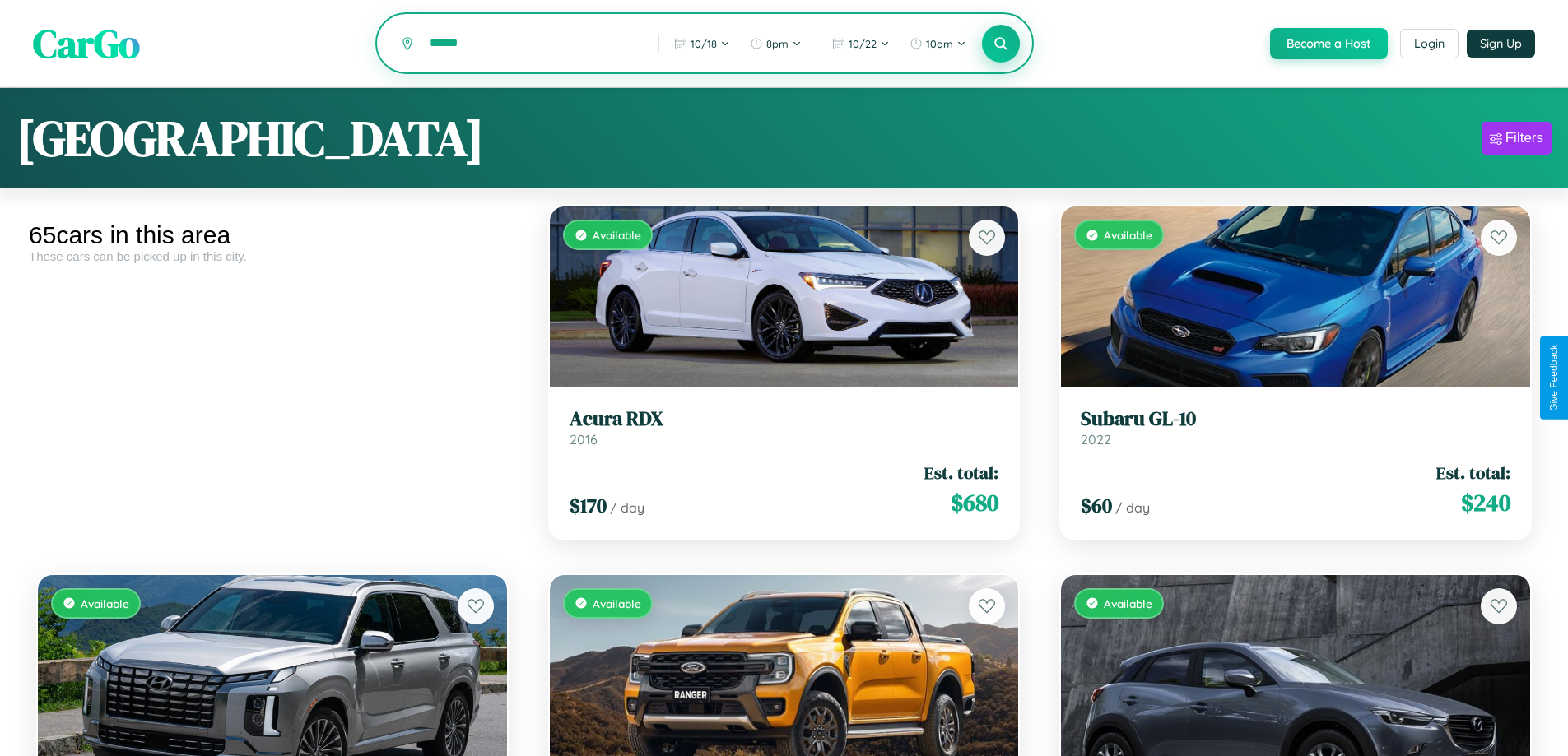
type input "******"
click at [1000, 44] on icon at bounding box center [1001, 44] width 16 height 16
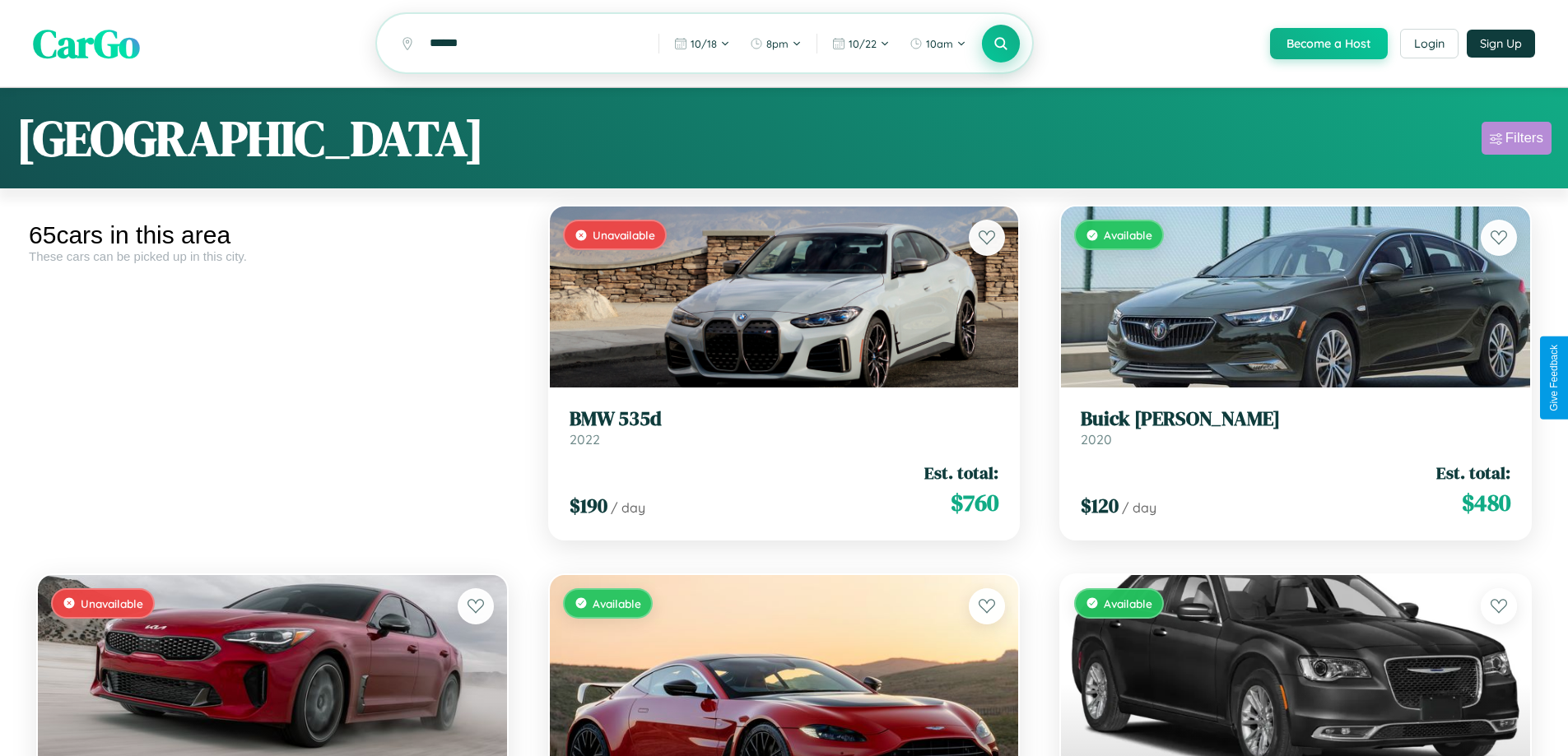
click at [1516, 140] on div "Filters" at bounding box center [1524, 138] width 38 height 17
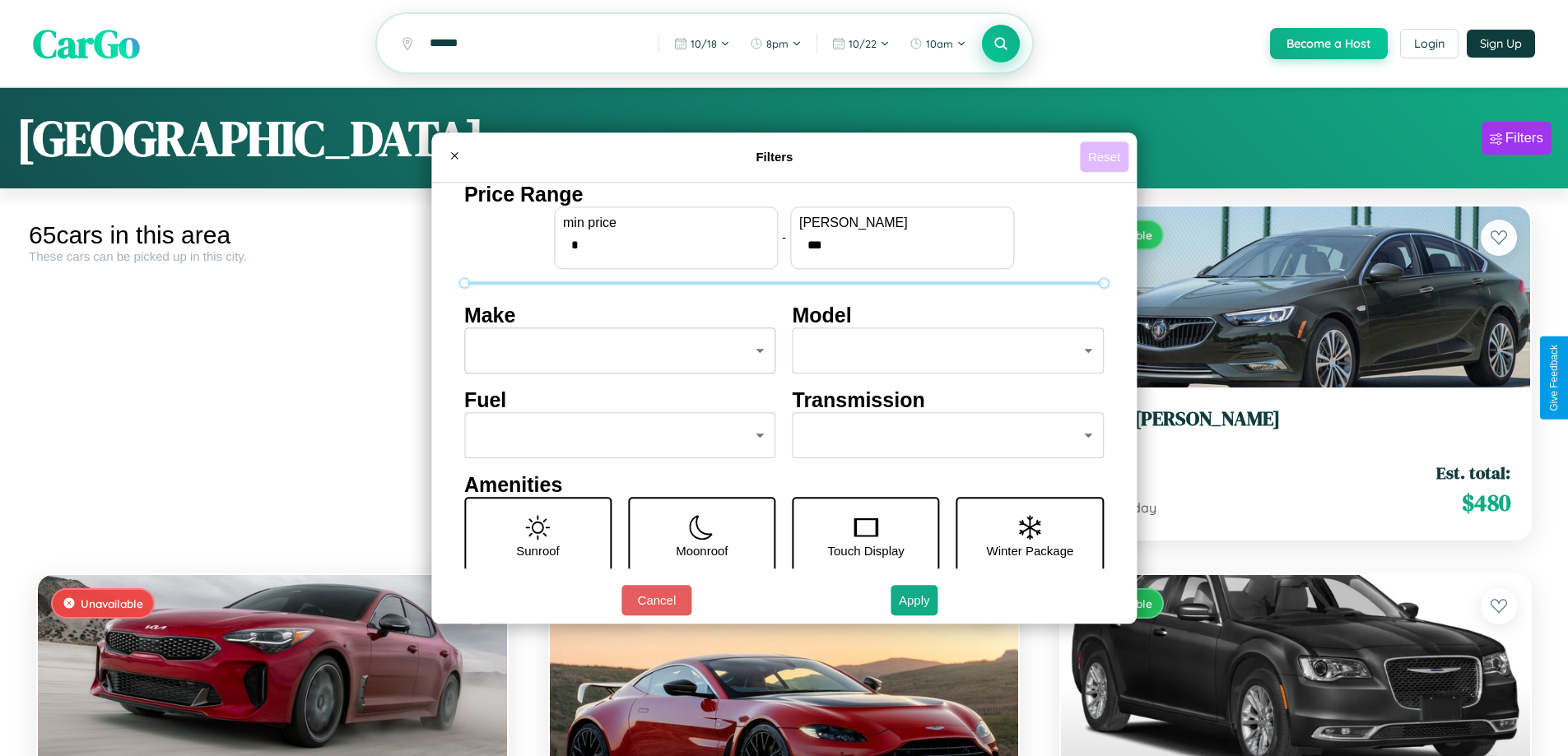
click at [1106, 156] on button "Reset" at bounding box center [1104, 156] width 49 height 30
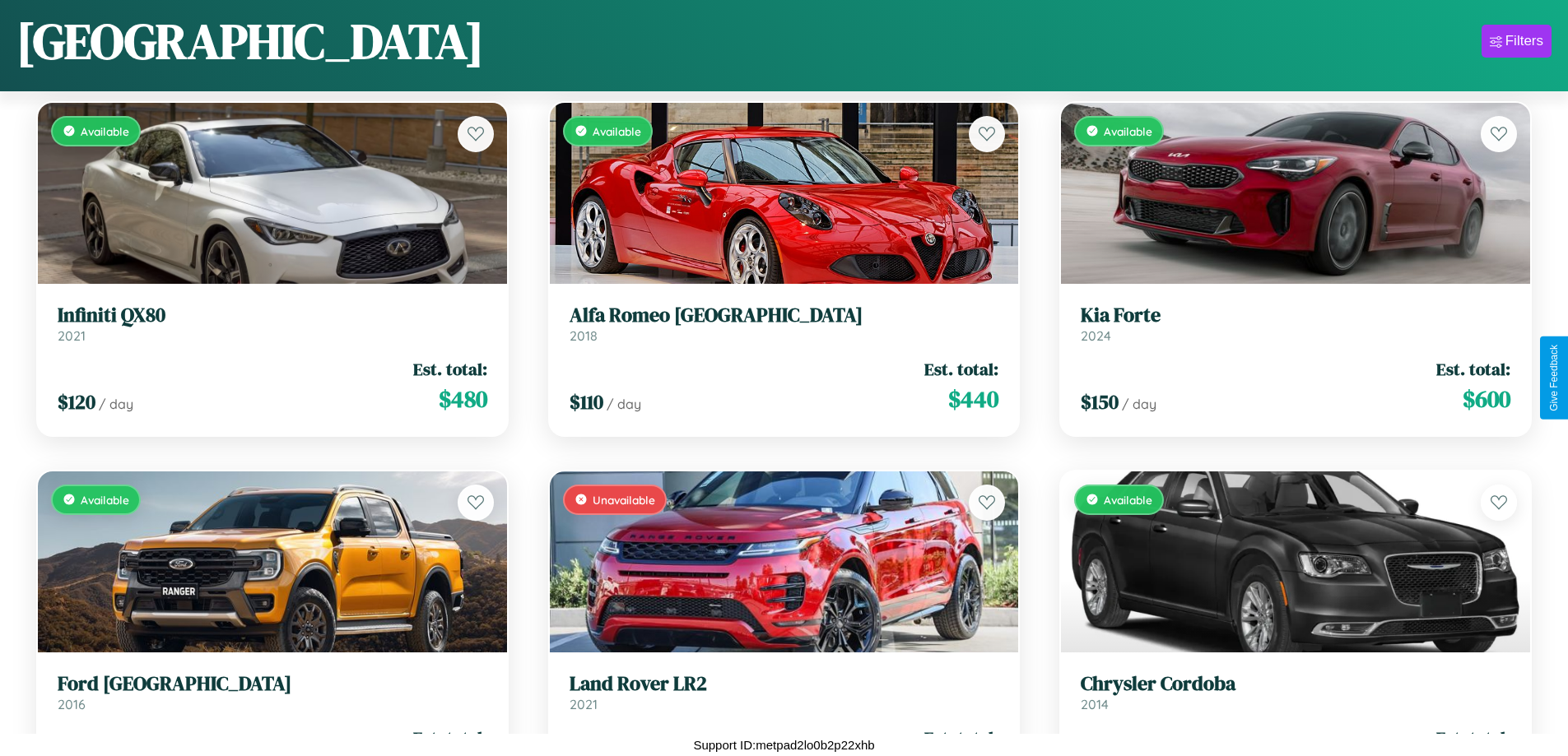
scroll to position [3178, 0]
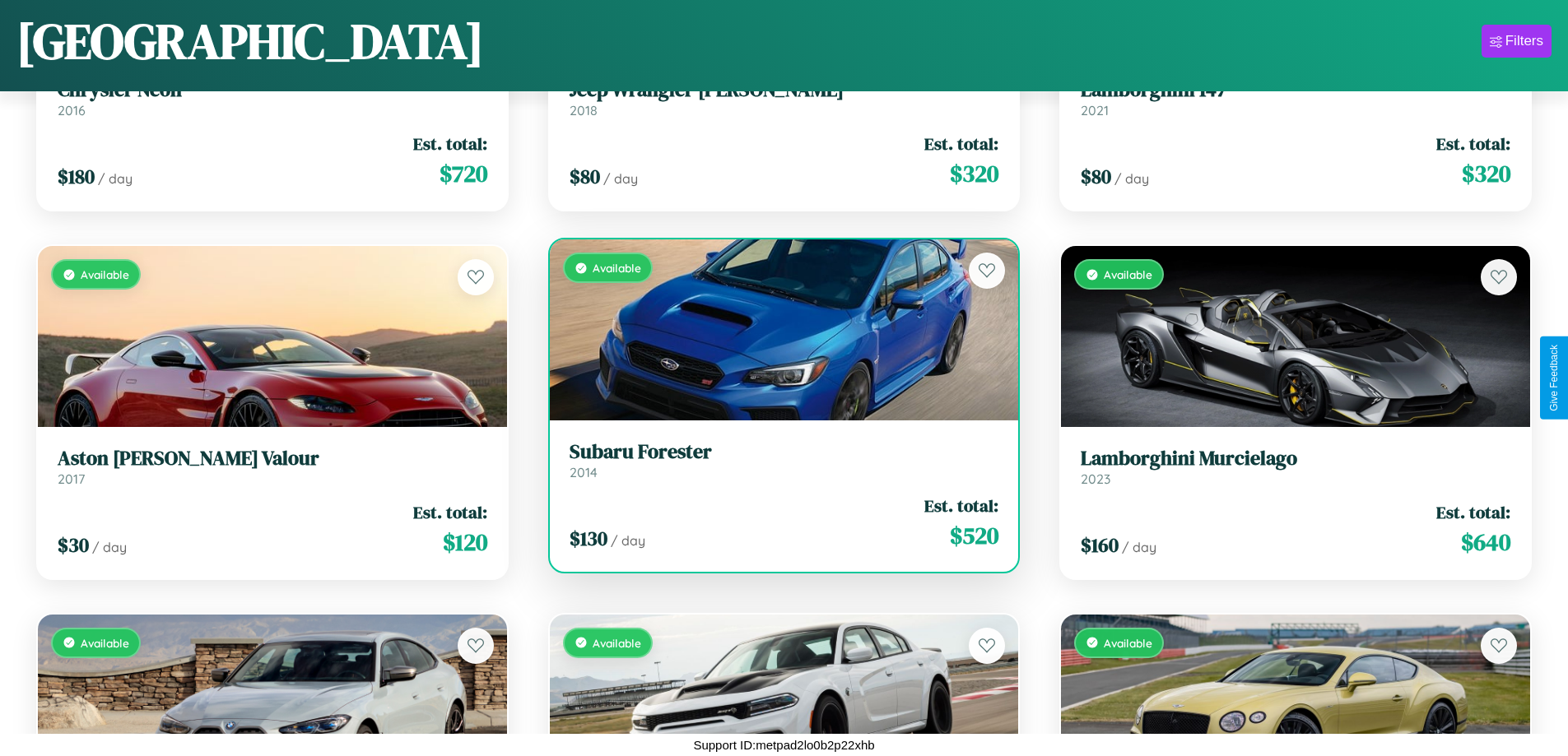
click at [777, 459] on h3 "Subaru Forester" at bounding box center [784, 451] width 429 height 24
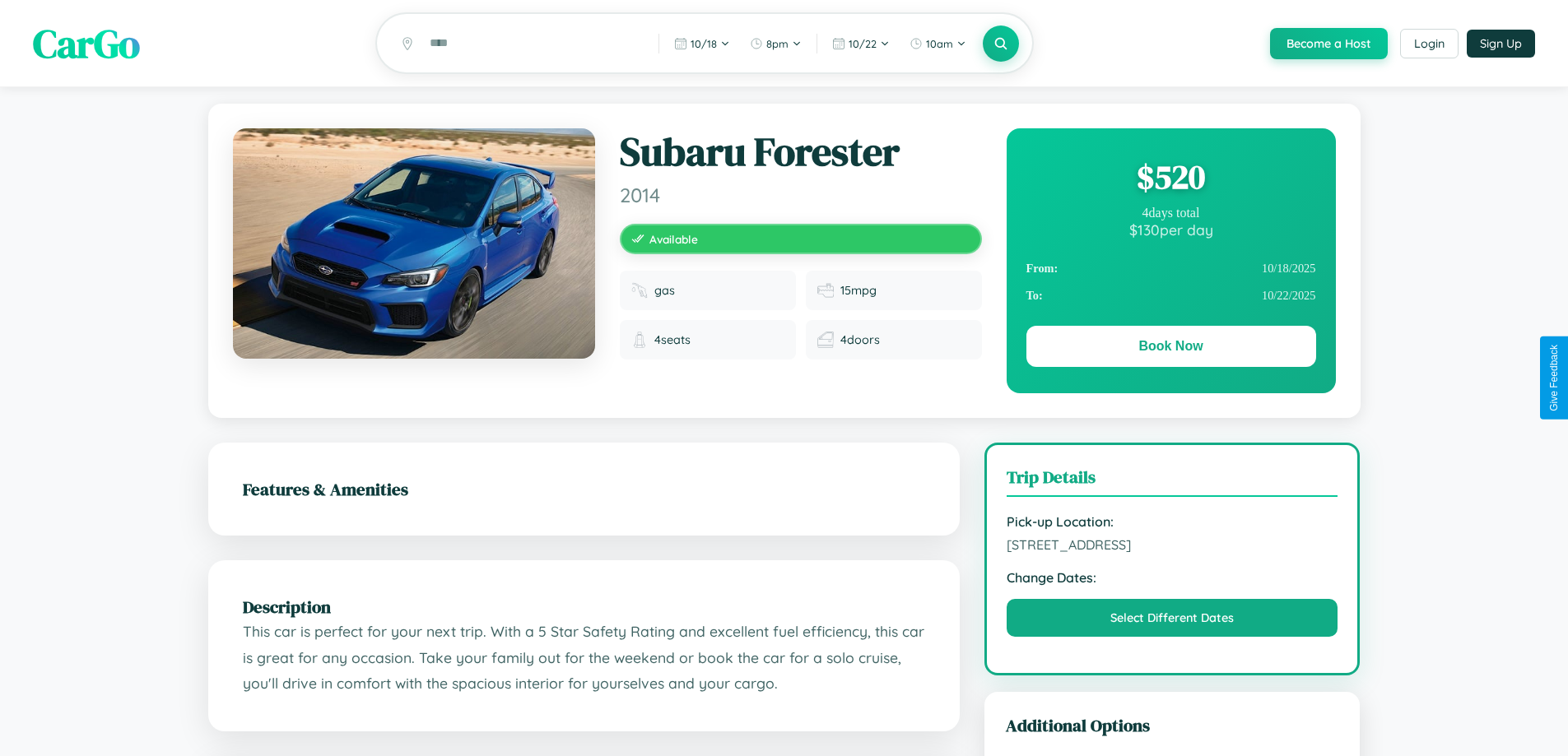
scroll to position [895, 0]
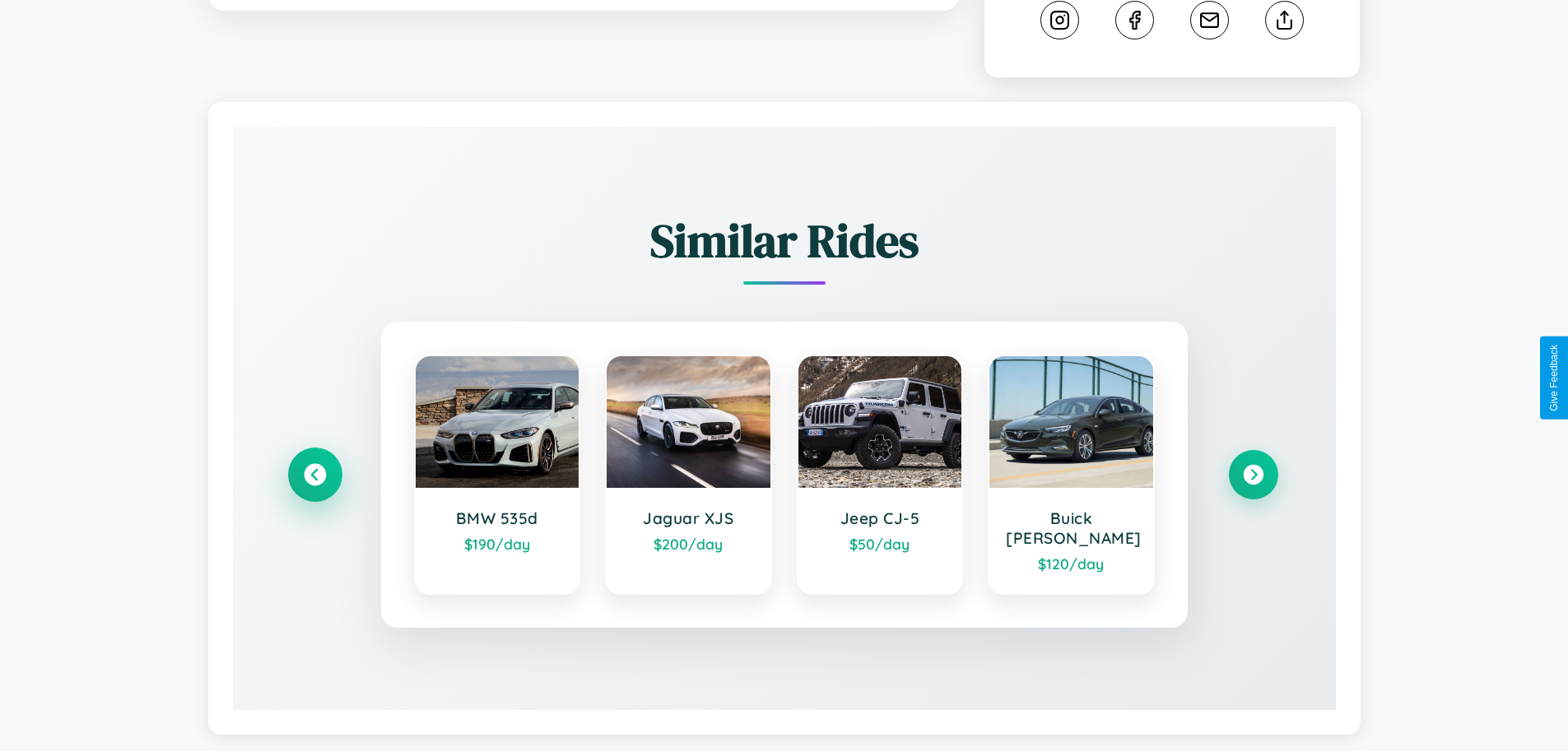
click at [315, 467] on icon at bounding box center [315, 474] width 22 height 22
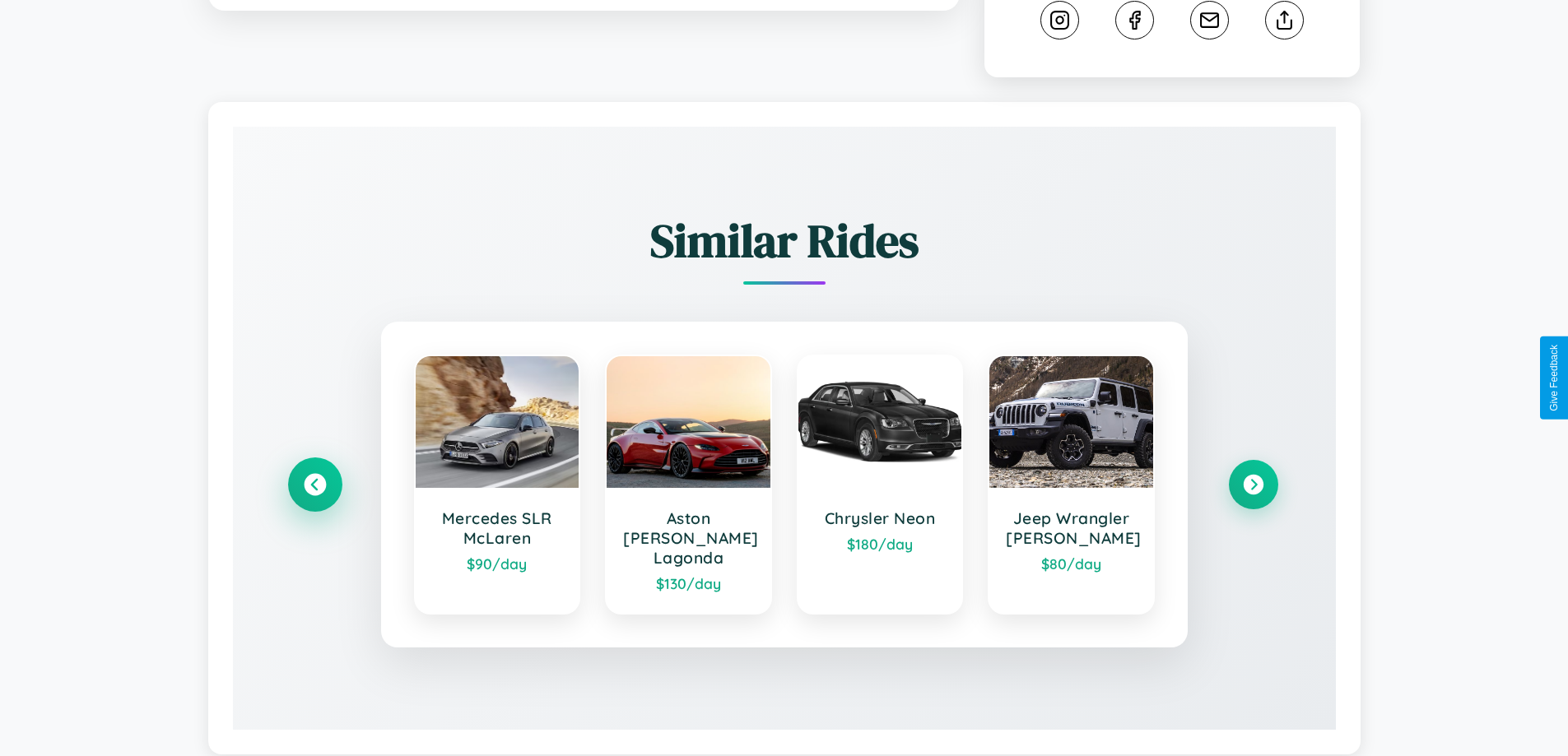
click at [315, 477] on icon at bounding box center [315, 484] width 22 height 22
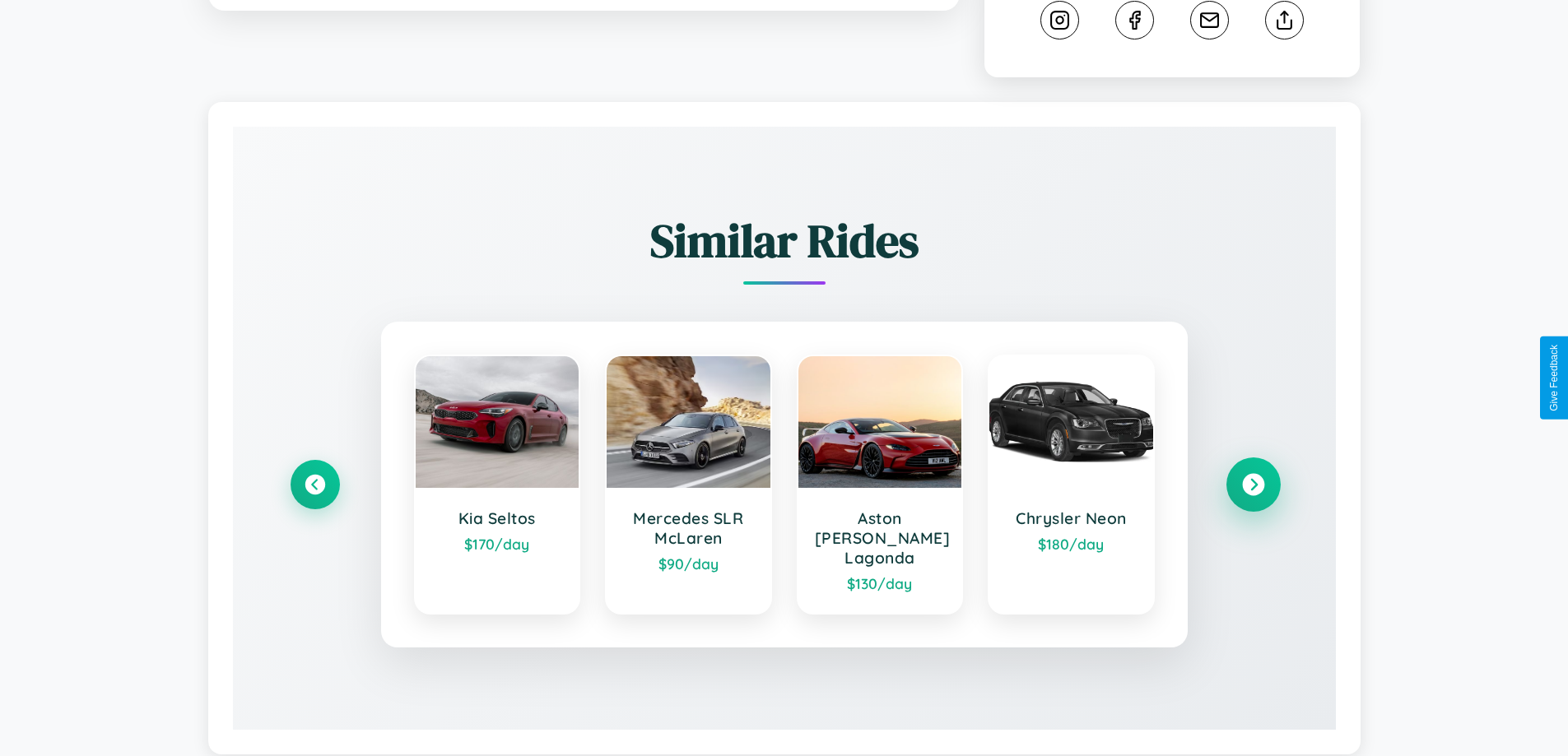
click at [1252, 477] on icon at bounding box center [1252, 484] width 22 height 22
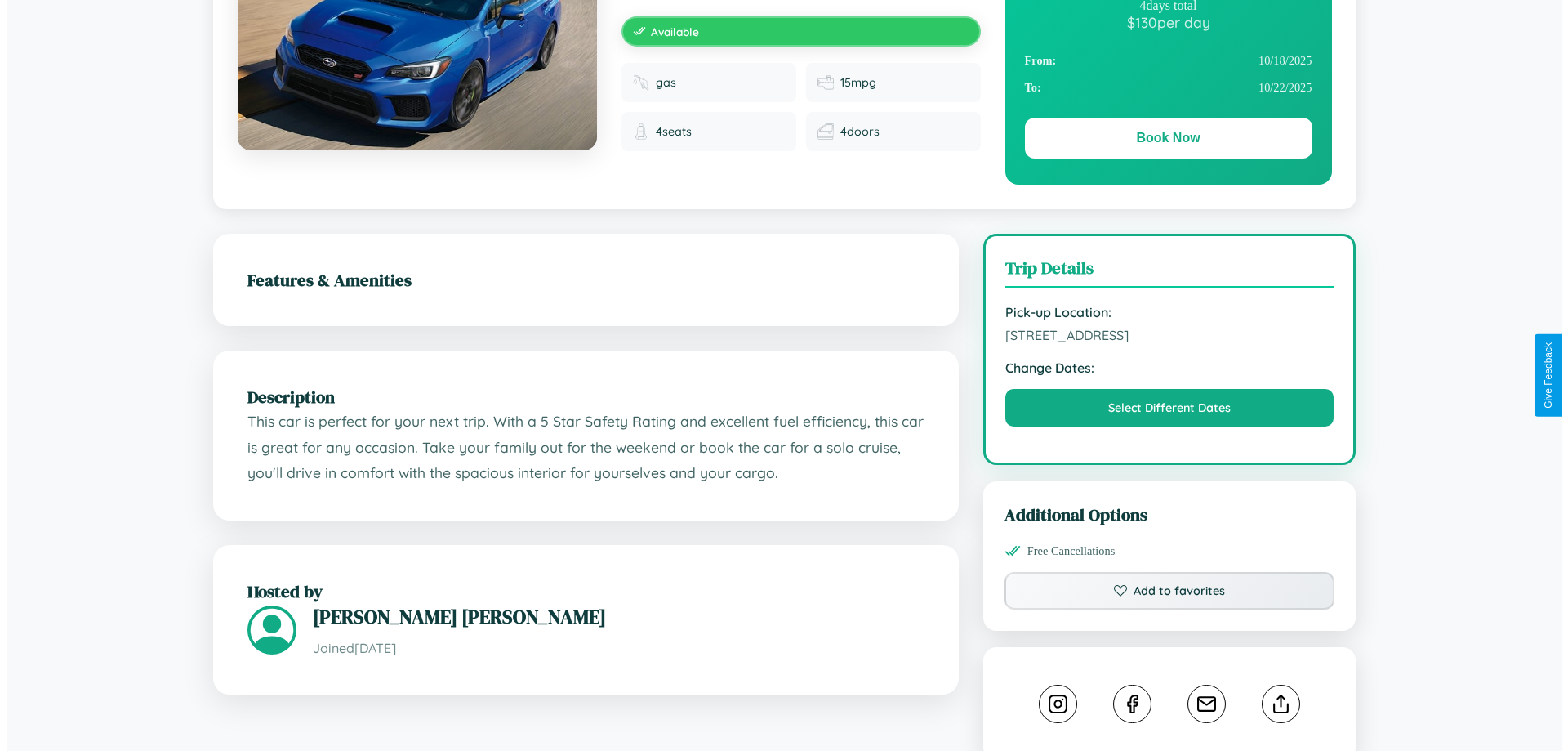
scroll to position [0, 0]
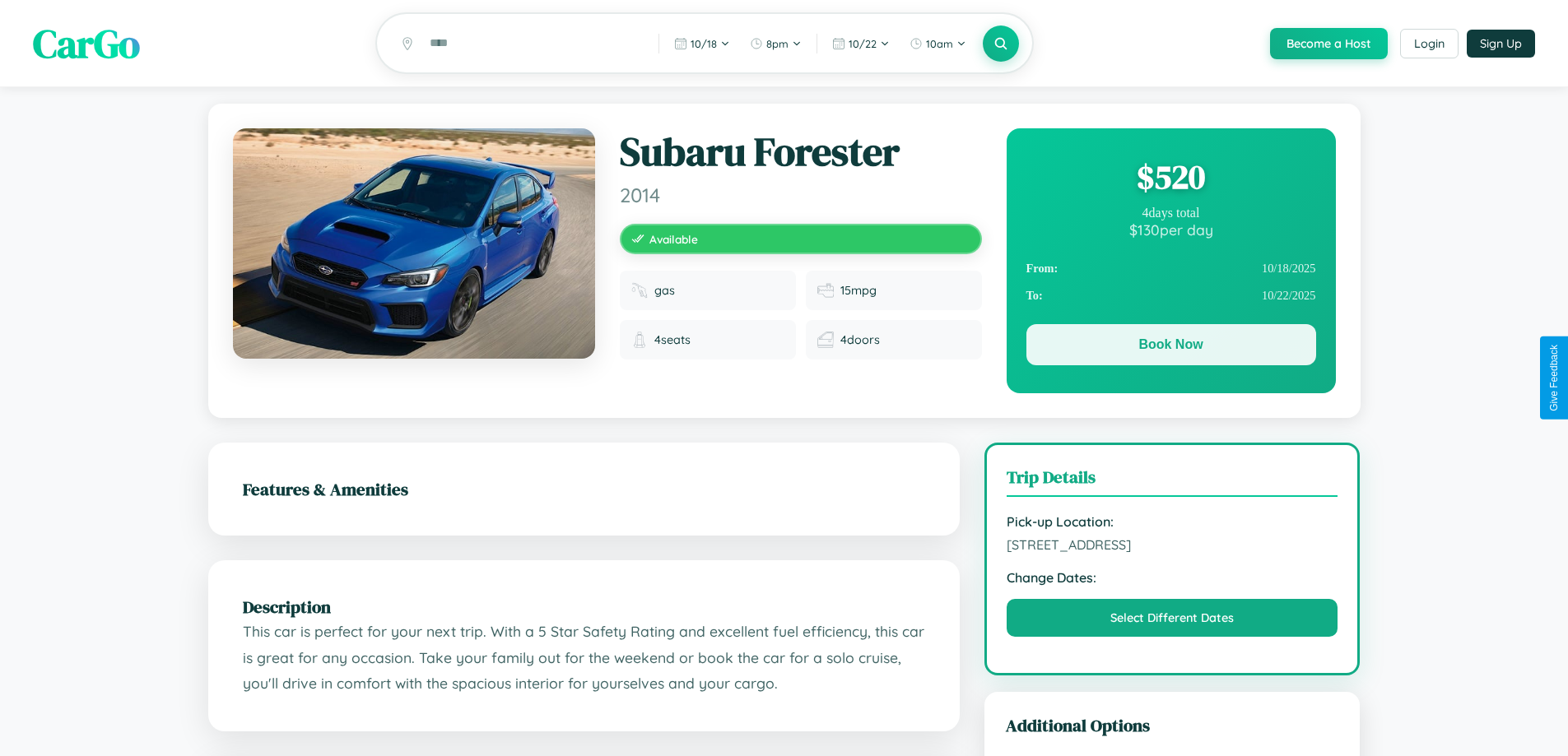
click at [1170, 347] on button "Book Now" at bounding box center [1171, 345] width 290 height 41
